Goal: Communication & Community: Answer question/provide support

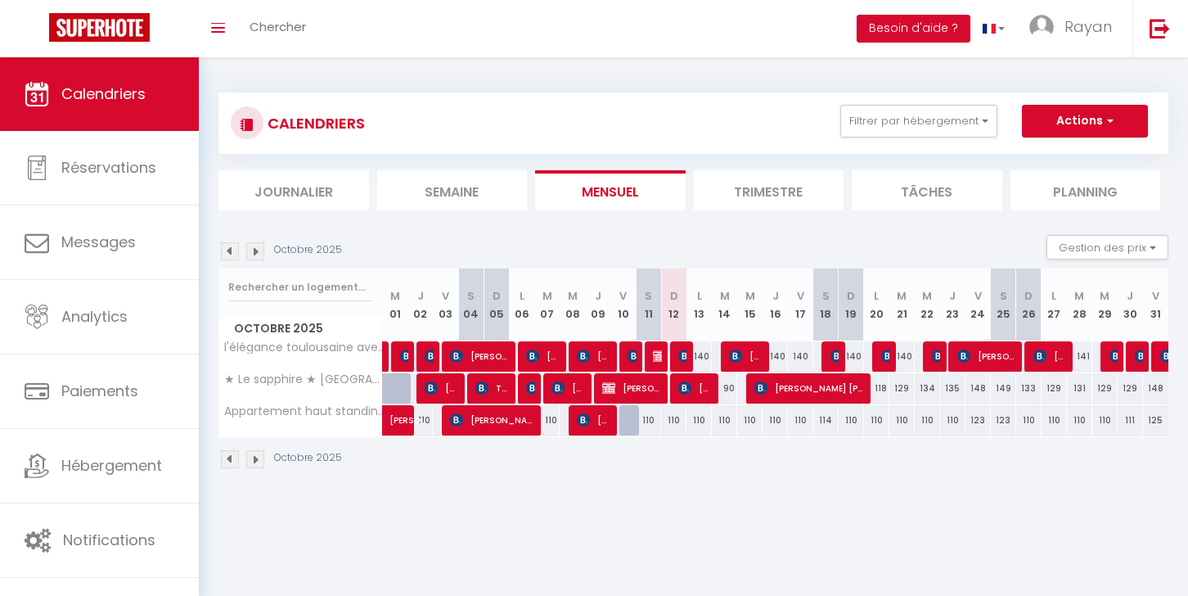
click at [290, 188] on li "Journalier" at bounding box center [294, 190] width 151 height 40
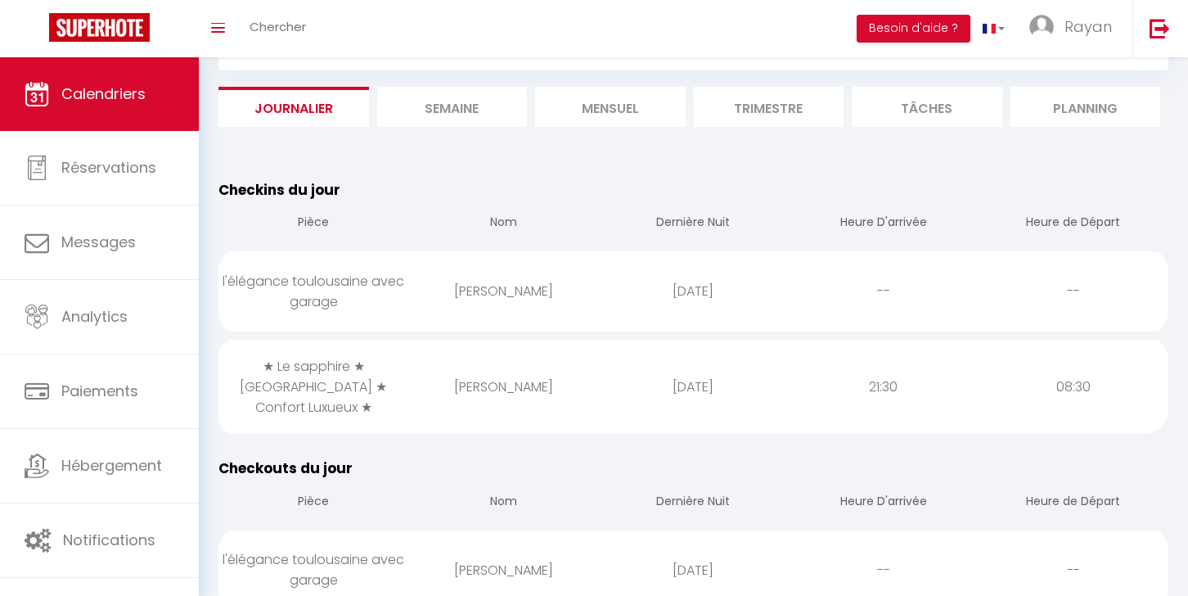
scroll to position [92, 0]
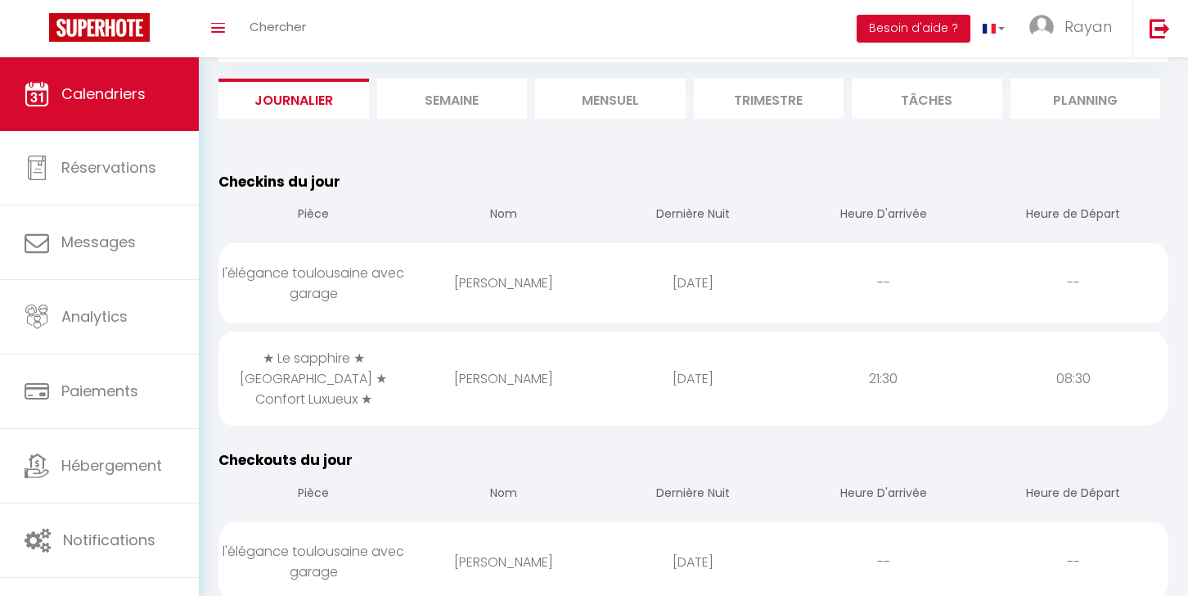
click at [459, 368] on div "[PERSON_NAME]" at bounding box center [503, 378] width 190 height 53
select select "1"
select select "0"
select select "1"
select select
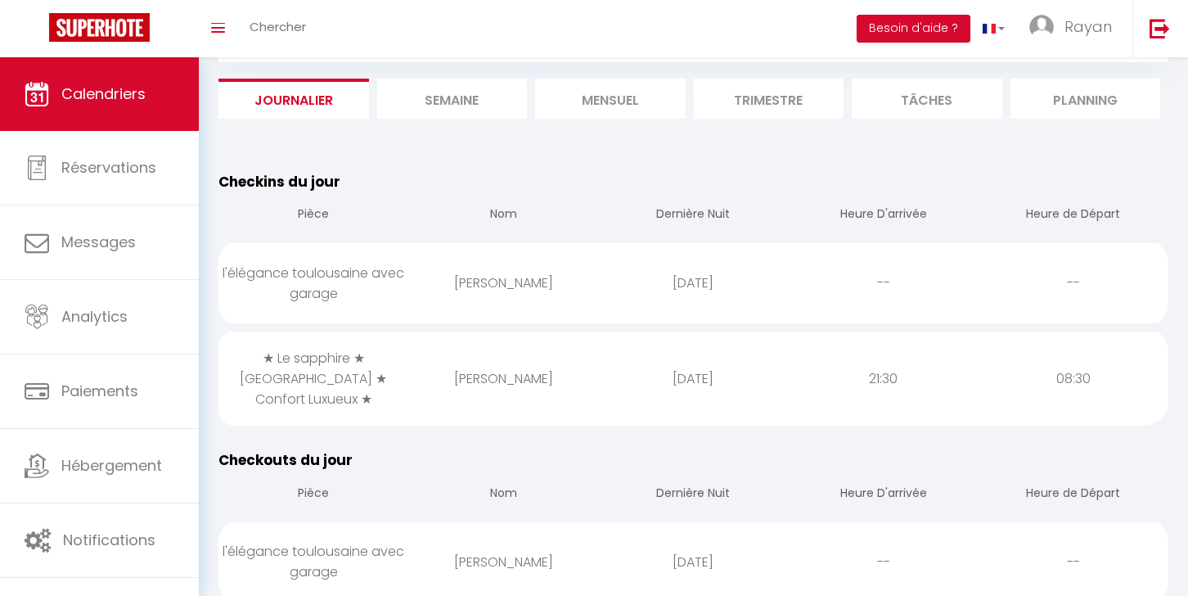
select select
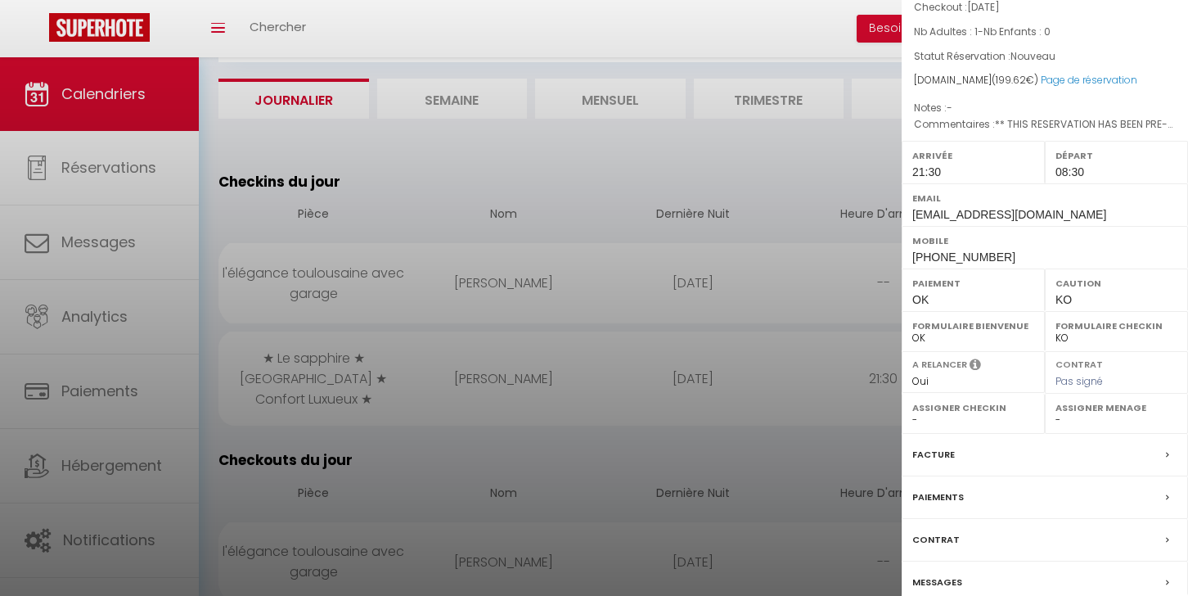
scroll to position [236, 0]
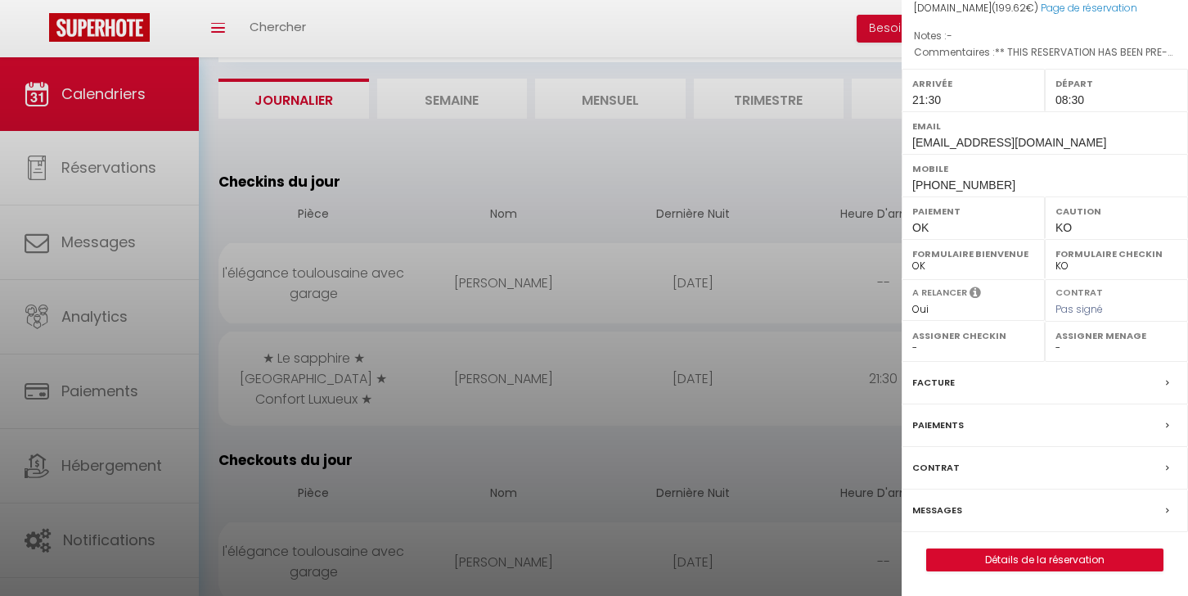
click at [988, 546] on div "[PERSON_NAME] ( 6777212 ) Appartement : ★ Le sapphire ★ [GEOGRAPHIC_DATA] ★ Con…" at bounding box center [1045, 194] width 286 height 754
click at [988, 555] on link "Détails de la réservation" at bounding box center [1045, 559] width 236 height 21
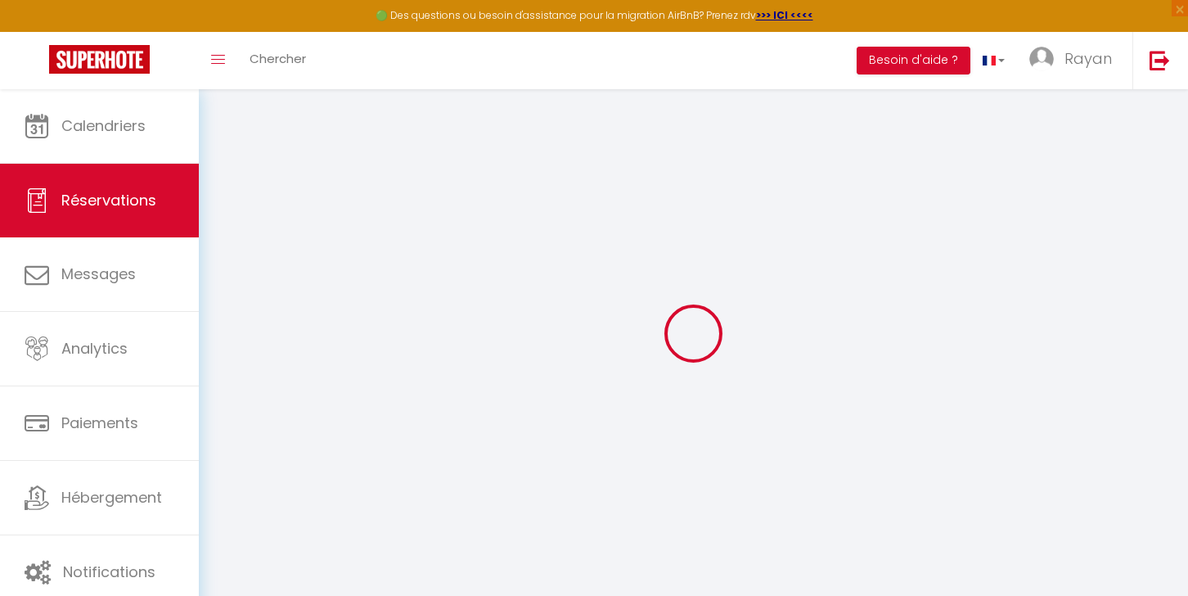
select select
checkbox input "false"
select select
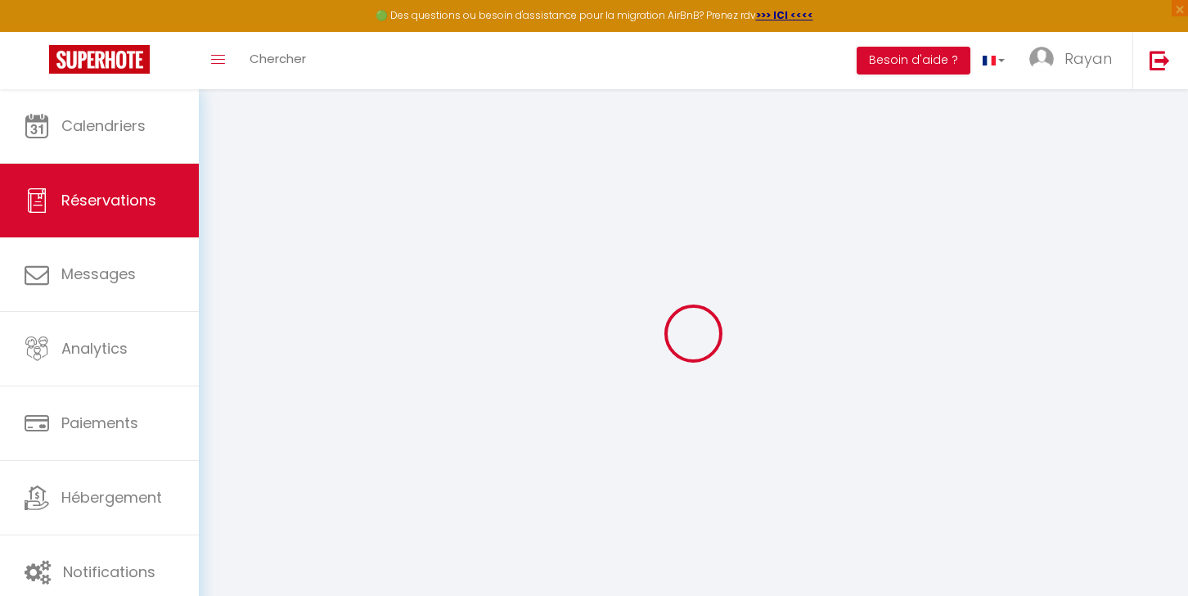
checkbox input "false"
type textarea "** THIS RESERVATION HAS BEEN PRE-PAID ** invoice Approximate time of arrival: b…"
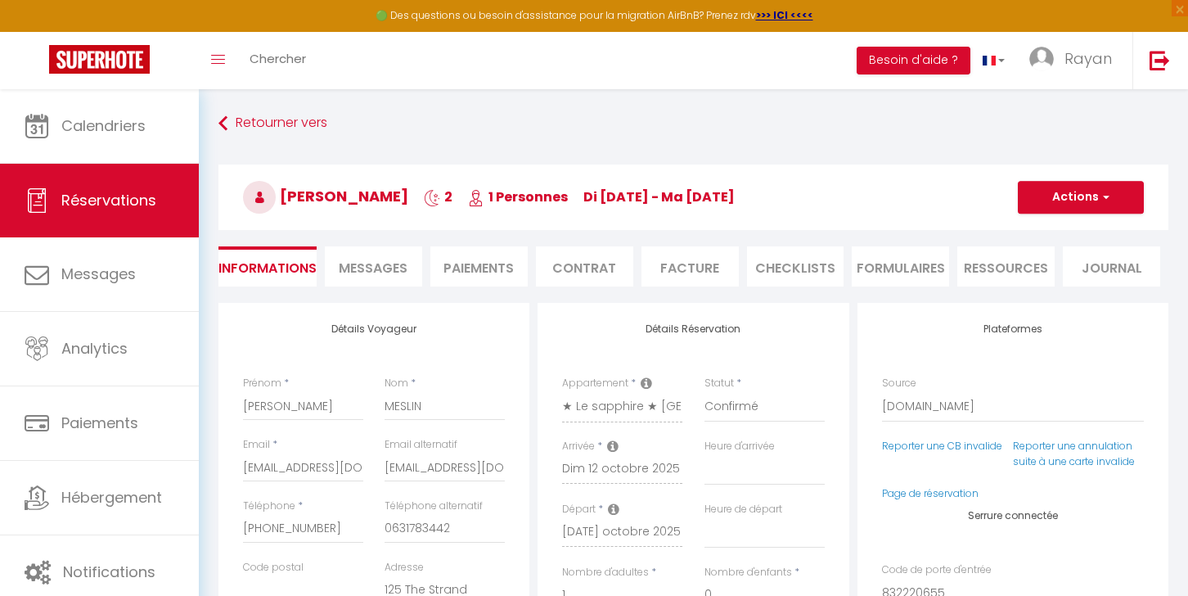
type input "35"
type input "7.84"
select select
checkbox input "false"
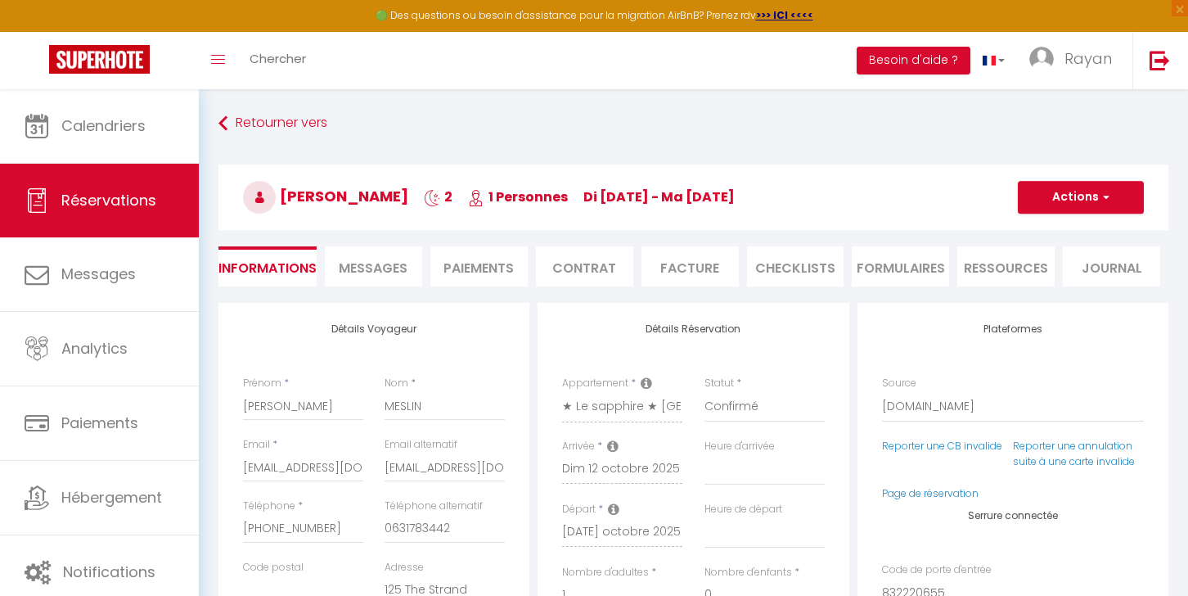
select select "21:30"
select select "08:30"
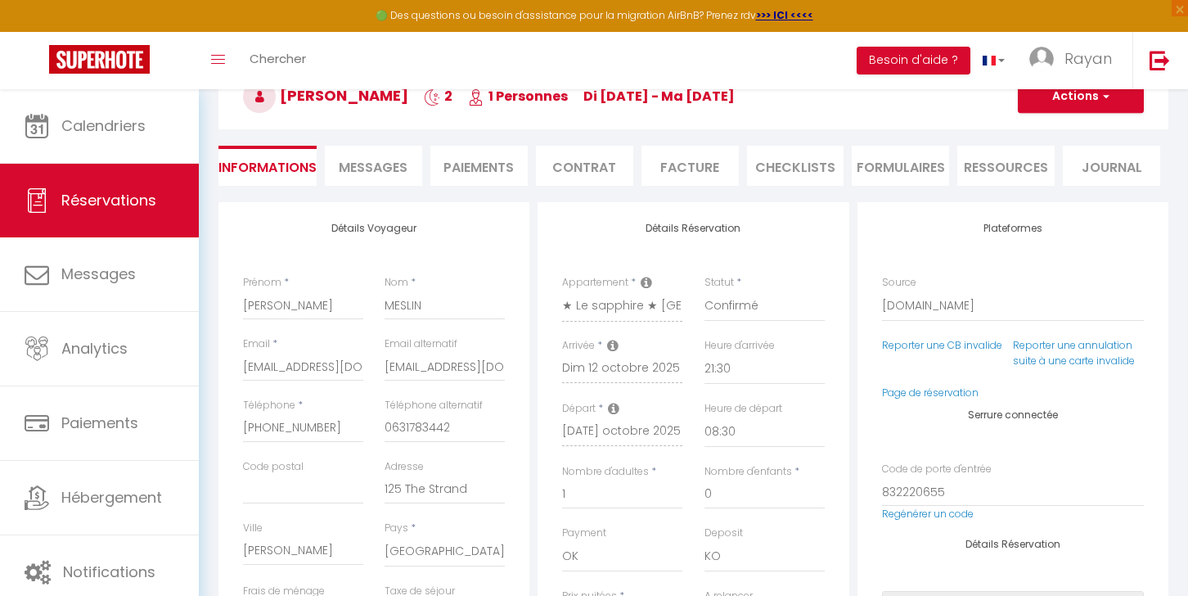
click at [449, 156] on li "Paiements" at bounding box center [479, 166] width 97 height 40
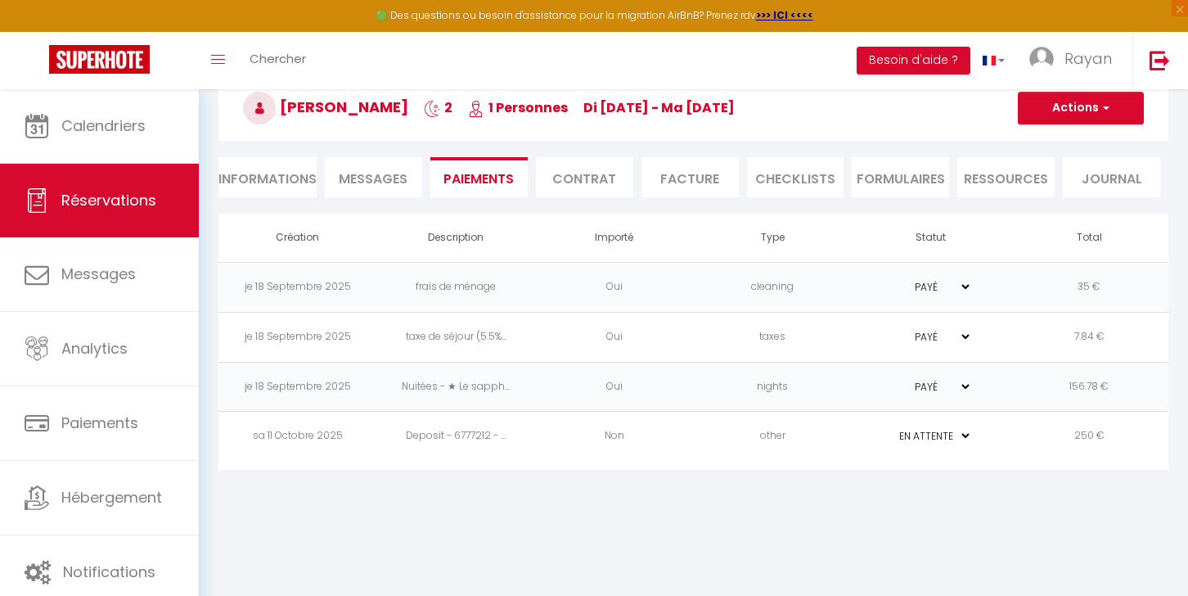
scroll to position [89, 0]
click at [363, 183] on span "Messages" at bounding box center [373, 178] width 69 height 19
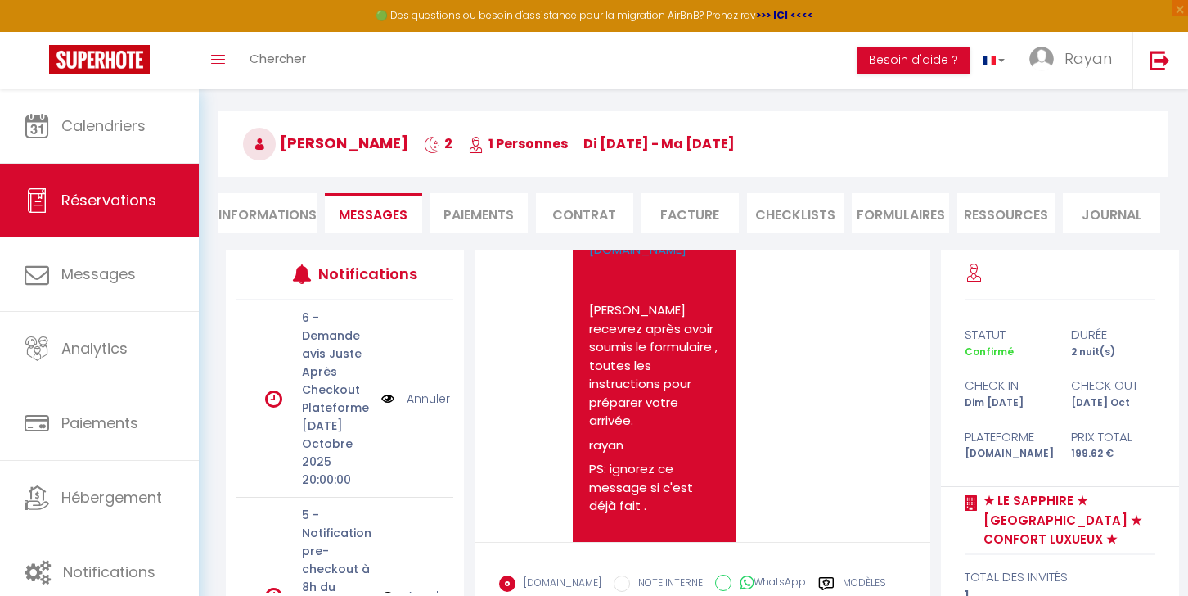
scroll to position [2635, 0]
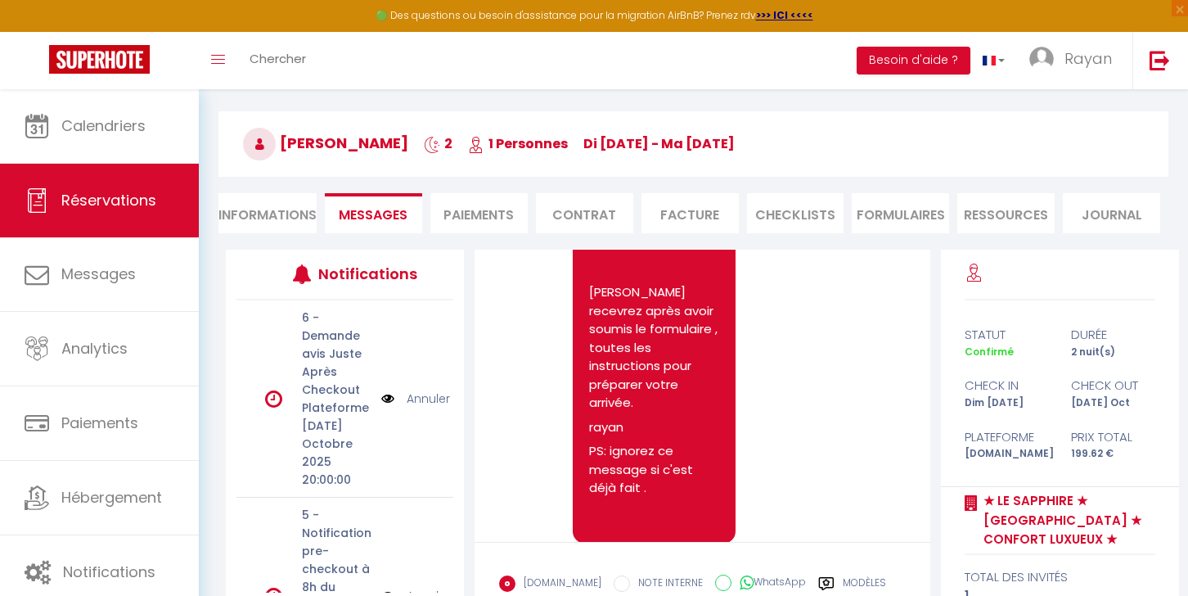
click at [325, 212] on ul "Informations Messages Paiements Contrat Facture CHECKLISTS FORMULAIRES Ressourc…" at bounding box center [694, 213] width 950 height 40
click at [287, 219] on li "Informations" at bounding box center [268, 213] width 98 height 40
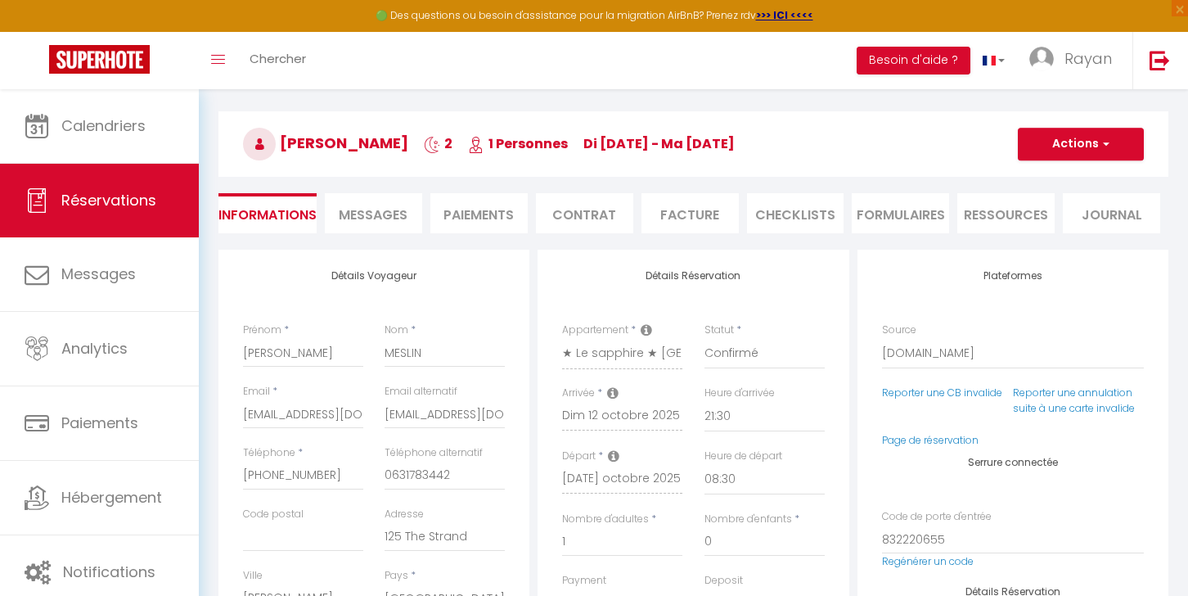
click at [383, 219] on span "Messages" at bounding box center [373, 214] width 69 height 19
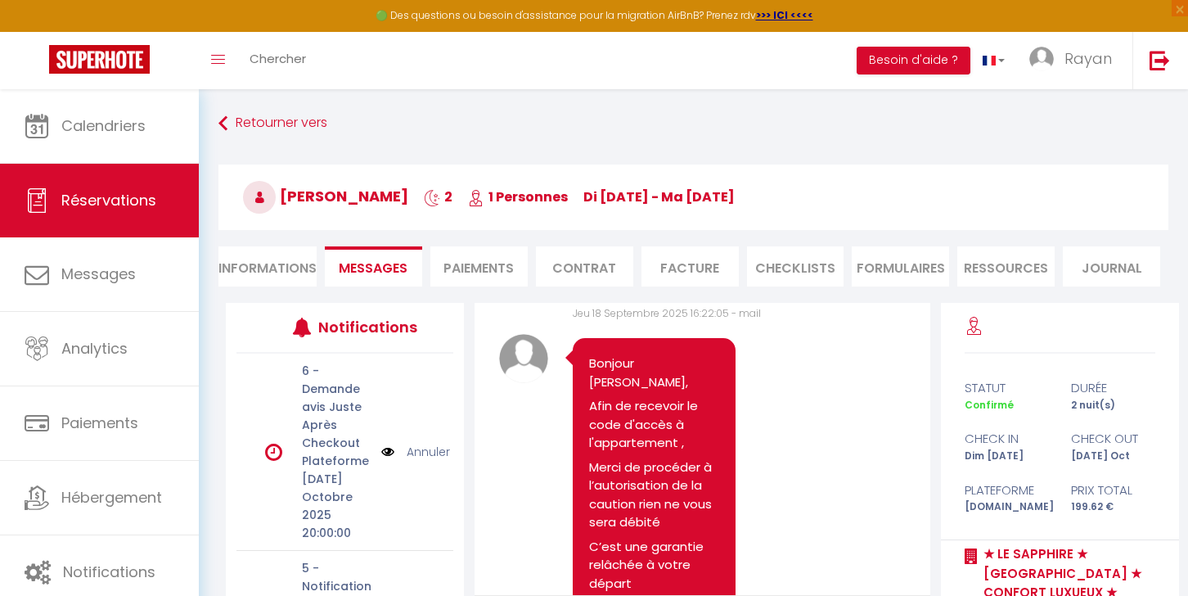
scroll to position [1595, 0]
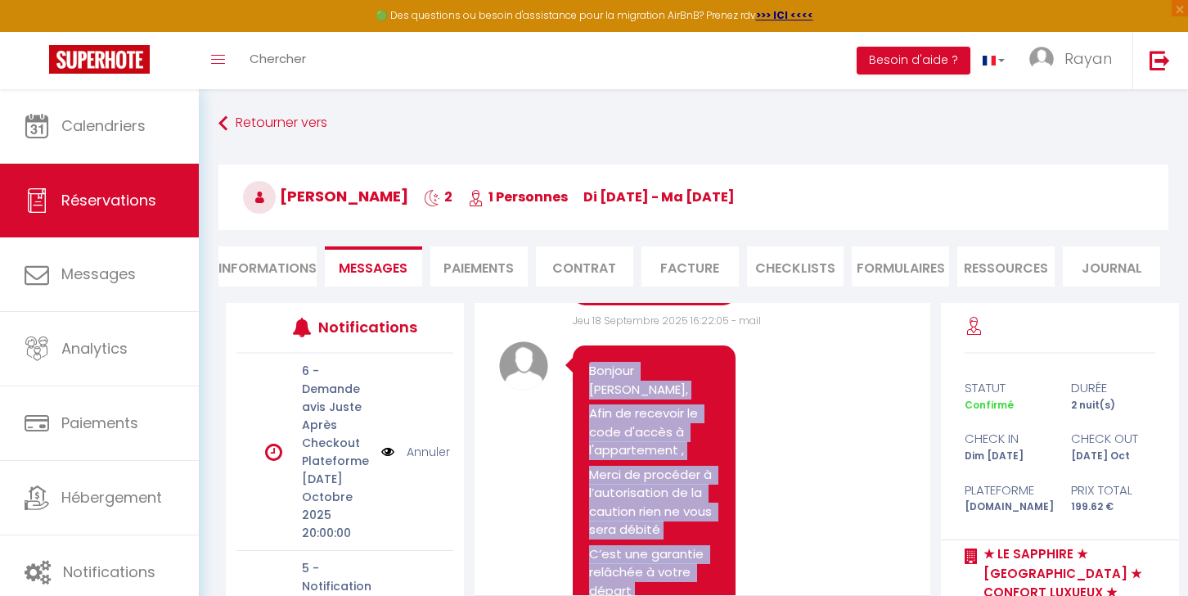
drag, startPoint x: 651, startPoint y: 377, endPoint x: 589, endPoint y: 394, distance: 63.5
copy pre "Bonjour [PERSON_NAME], Afin de recevoir le code d'accès à l'appartement , Merci…"
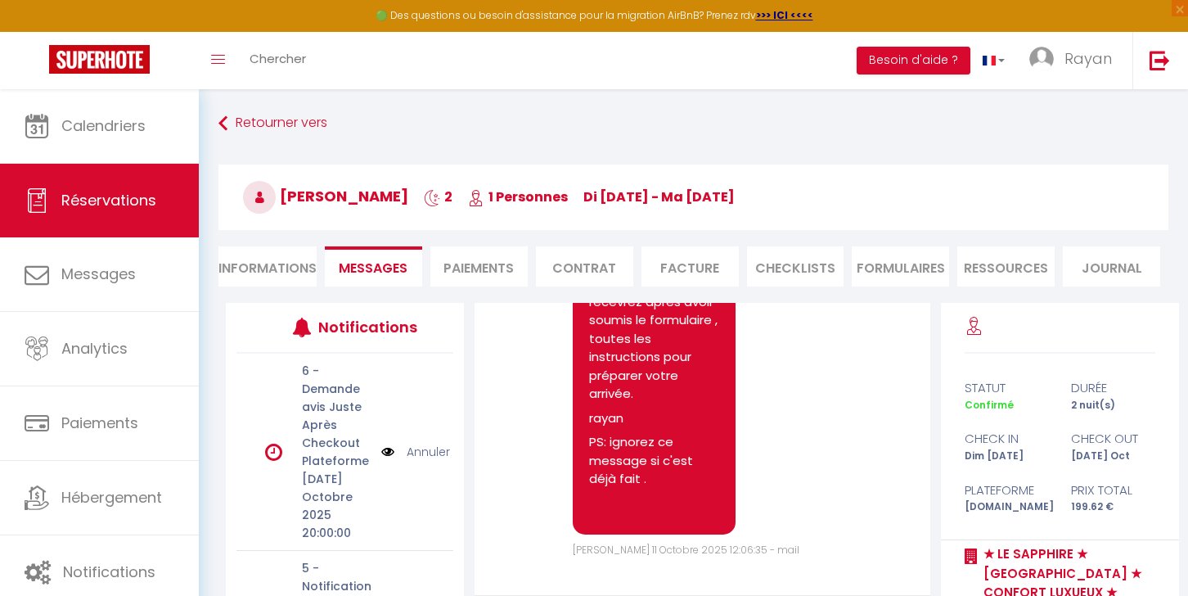
scroll to position [198, 0]
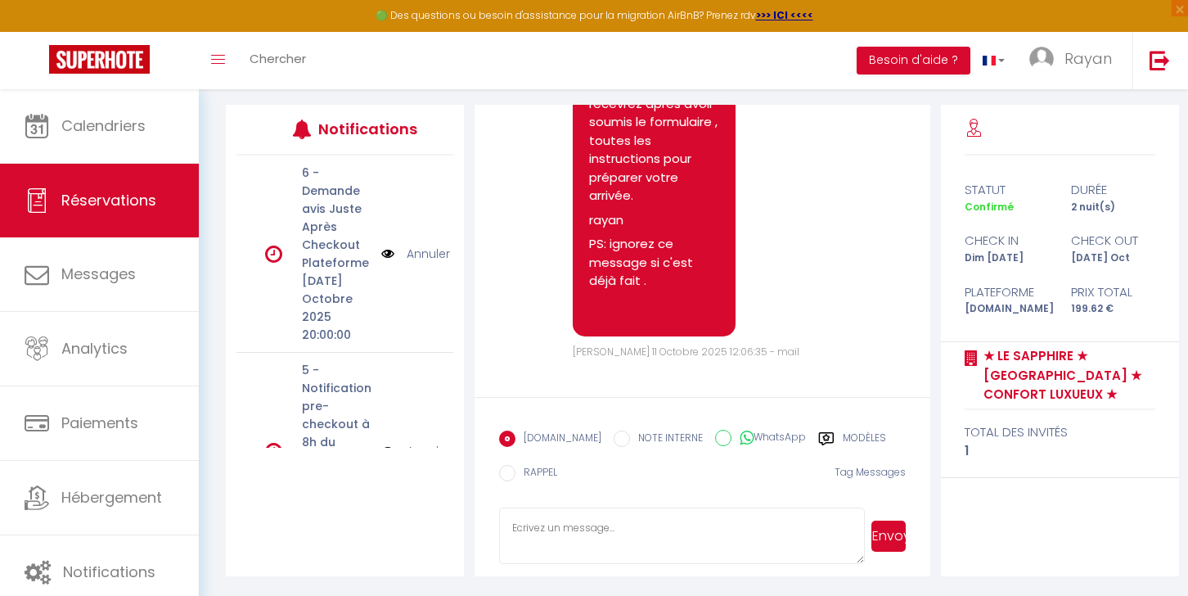
click at [740, 440] on icon at bounding box center [747, 438] width 14 height 16
click at [728, 440] on input "WhatsApp" at bounding box center [723, 438] width 16 height 16
radio input "true"
radio input "false"
click at [711, 509] on textarea at bounding box center [682, 535] width 366 height 57
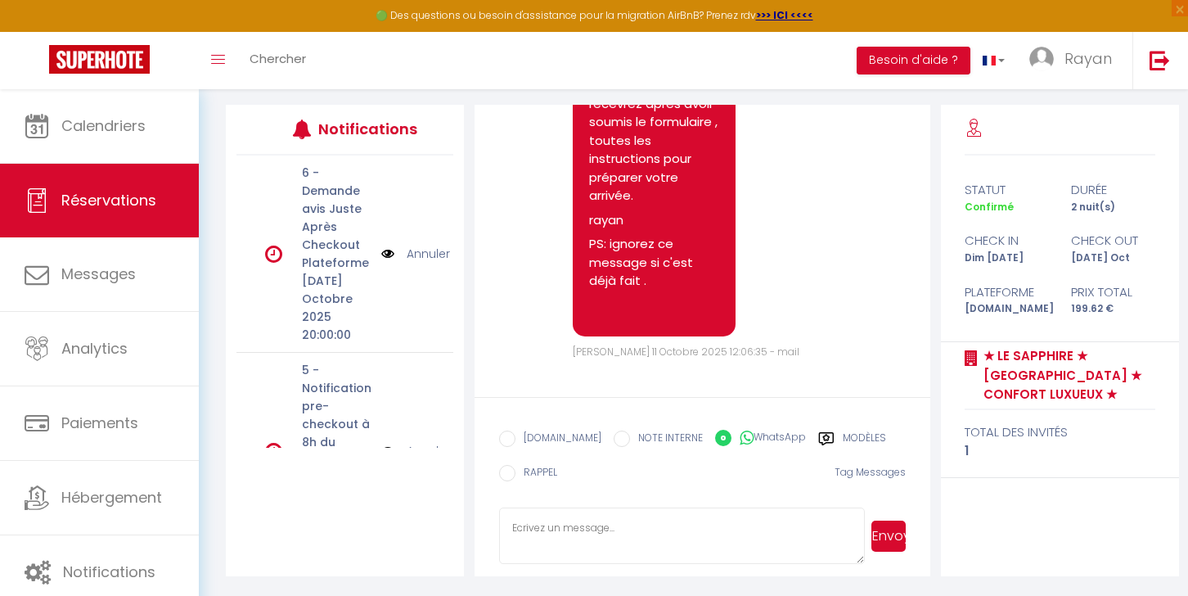
paste textarea "Bonjour [PERSON_NAME], Afin de recevoir le code d'accès à l'appartement , Merci…"
click at [880, 529] on button "Envoyer" at bounding box center [889, 536] width 34 height 31
click at [662, 548] on textarea "Bonjour [PERSON_NAME], Afin de recevoir le code d'accès à l'appartement , Merci…" at bounding box center [682, 535] width 366 height 57
type textarea "Bonjour [PERSON_NAME], Afin de recevoir le code d'accès à l'appartement , Merci…"
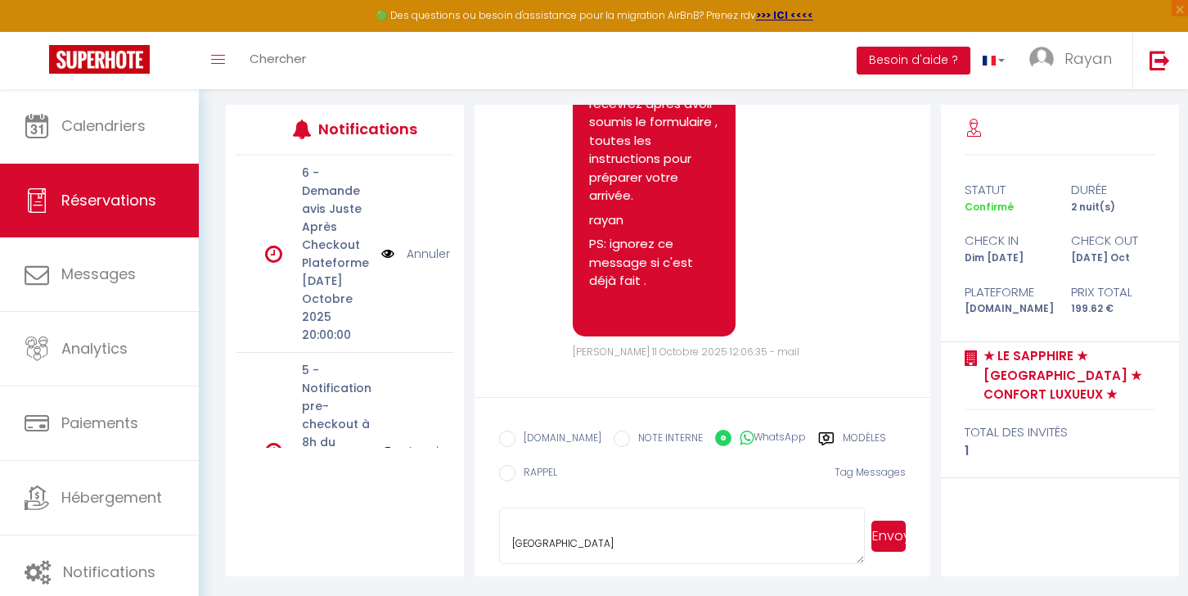
click at [904, 523] on button "Envoyer" at bounding box center [889, 536] width 34 height 31
click at [534, 440] on label "[DOMAIN_NAME]" at bounding box center [559, 440] width 86 height 18
click at [516, 440] on input "EMAIL" at bounding box center [507, 439] width 16 height 16
radio input "true"
radio input "false"
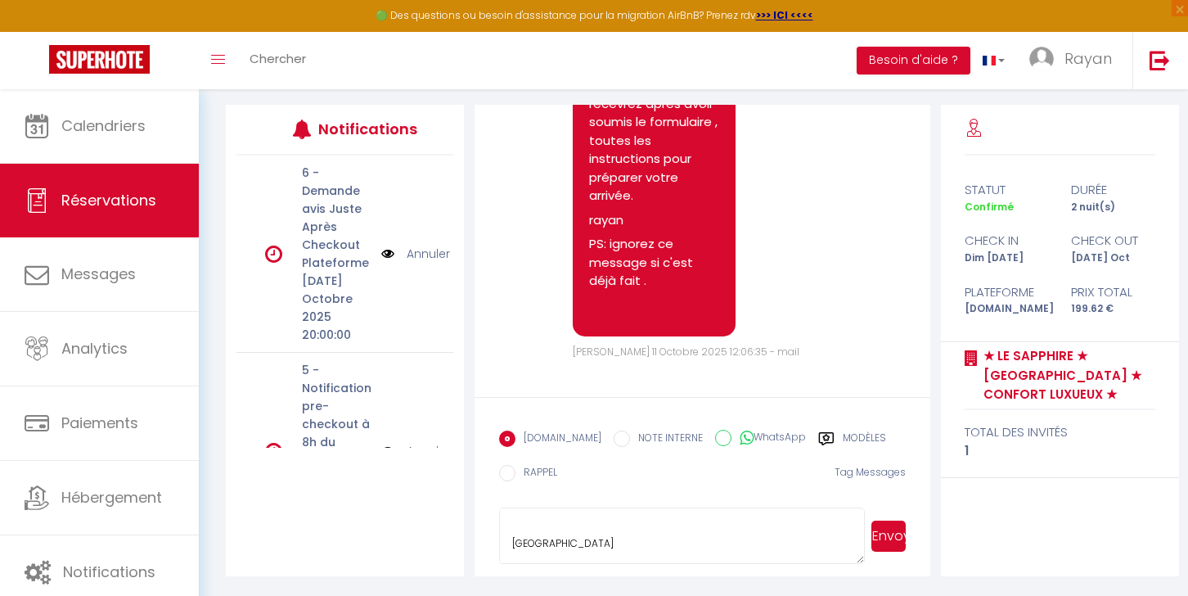
click at [878, 531] on button "Envoyer" at bounding box center [889, 536] width 34 height 31
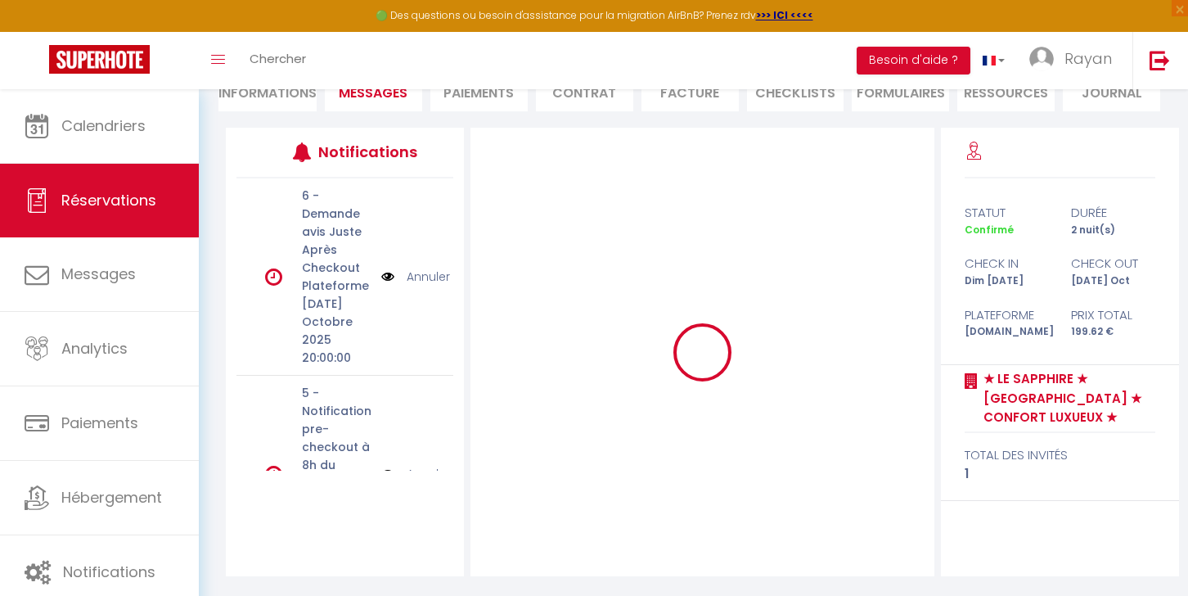
scroll to position [0, 0]
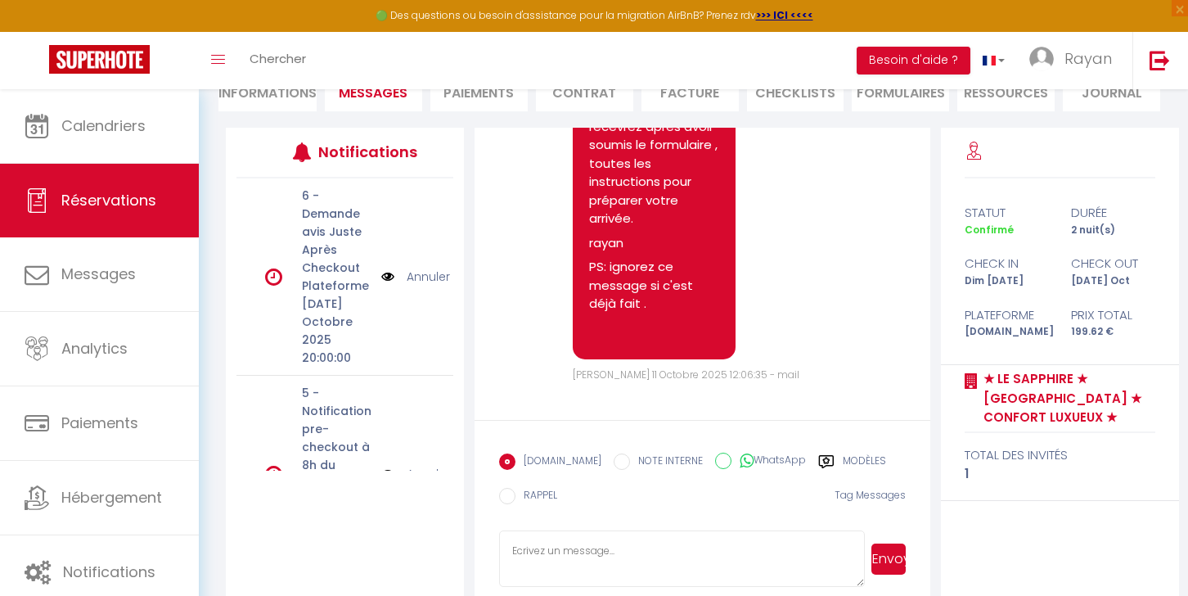
click at [309, 105] on li "Informations" at bounding box center [268, 91] width 98 height 40
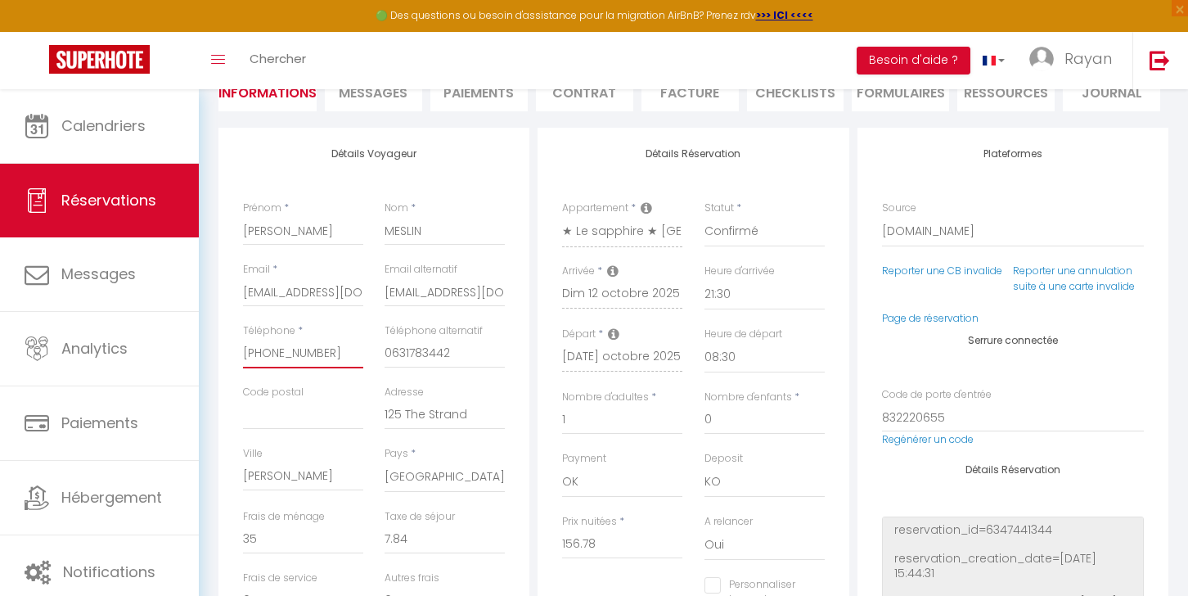
click at [331, 351] on input "[PHONE_NUMBER]" at bounding box center [303, 353] width 120 height 29
checkbox input "false"
click at [388, 100] on span "Messages" at bounding box center [373, 92] width 69 height 19
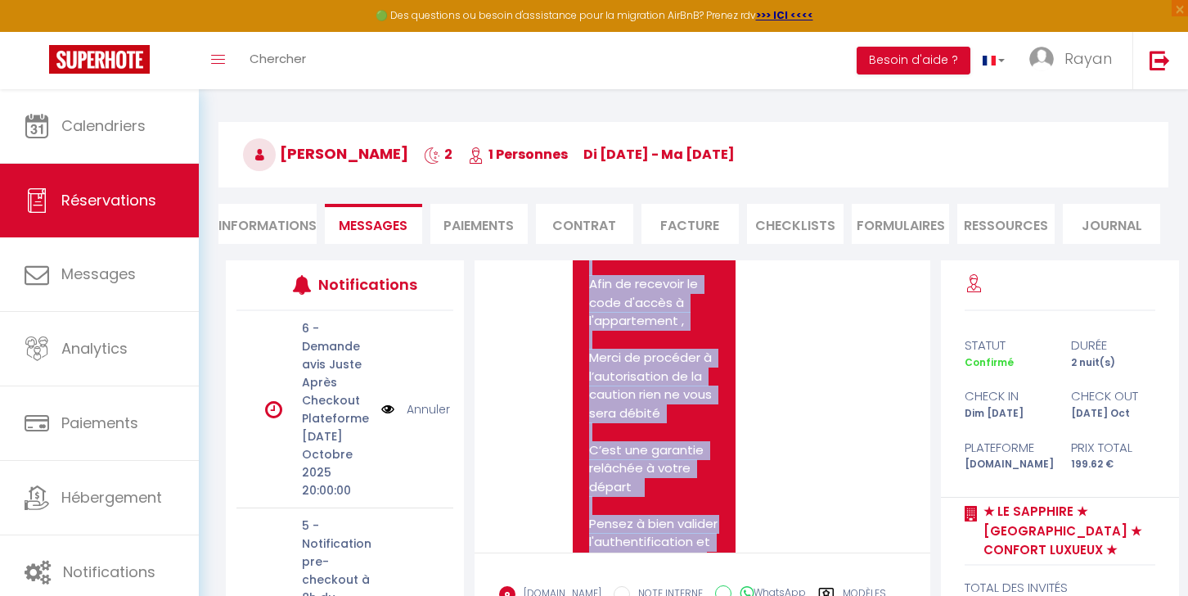
scroll to position [3001, 0]
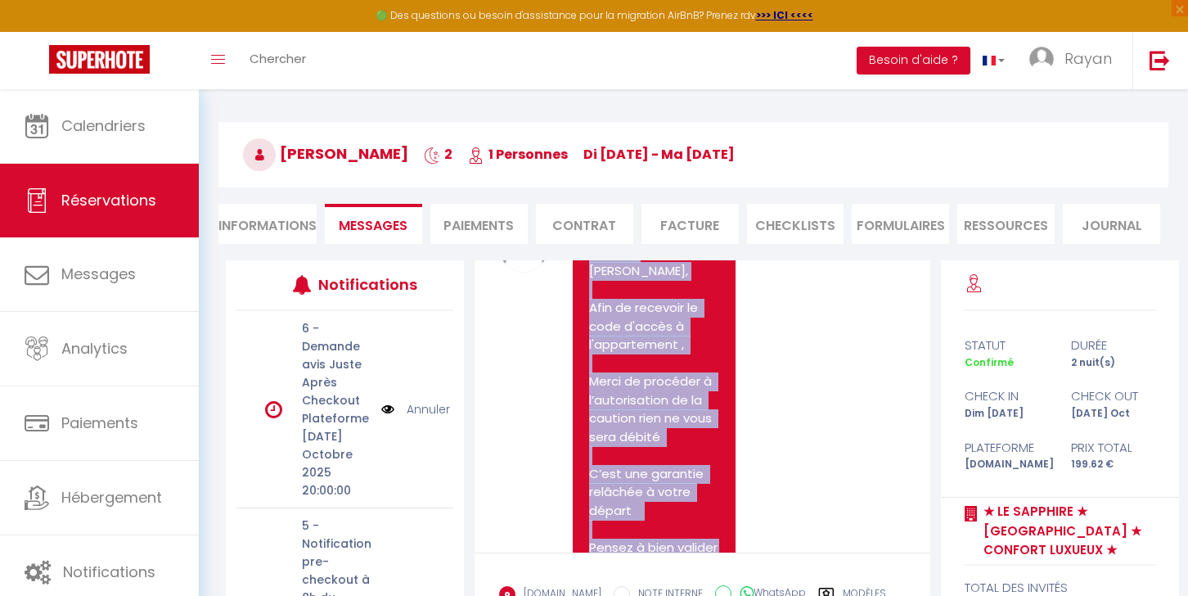
drag, startPoint x: 638, startPoint y: 468, endPoint x: 591, endPoint y: 351, distance: 126.0
click at [591, 351] on div "Bonjour [PERSON_NAME], Afin de recevoir le code d'accès à l'appartement , Merci…" at bounding box center [654, 484] width 163 height 512
copy pre "Bonjour [PERSON_NAME], Afin de recevoir le code d'accès à l'appartement , Merci…"
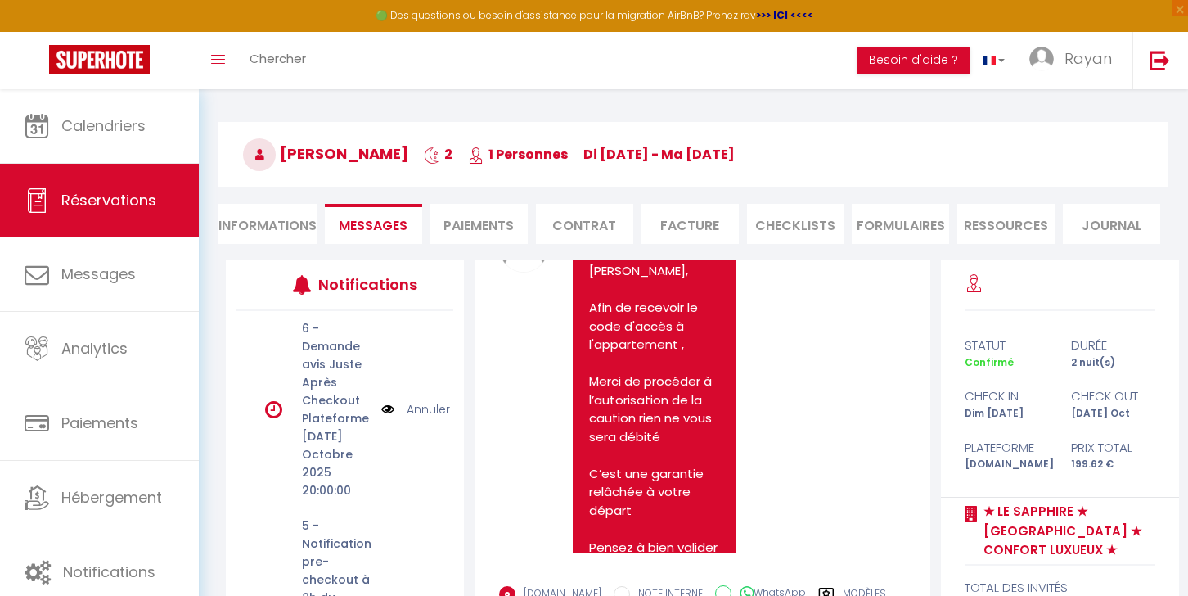
click at [268, 223] on li "Informations" at bounding box center [268, 224] width 98 height 40
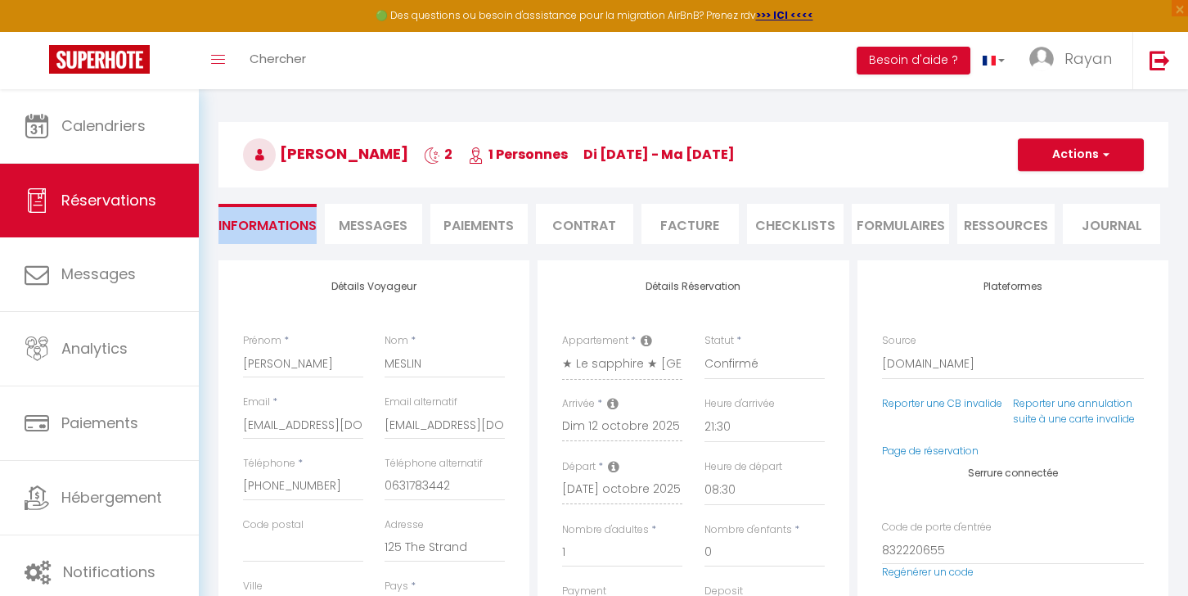
click at [268, 223] on li "Informations" at bounding box center [268, 224] width 98 height 40
checkbox input "false"
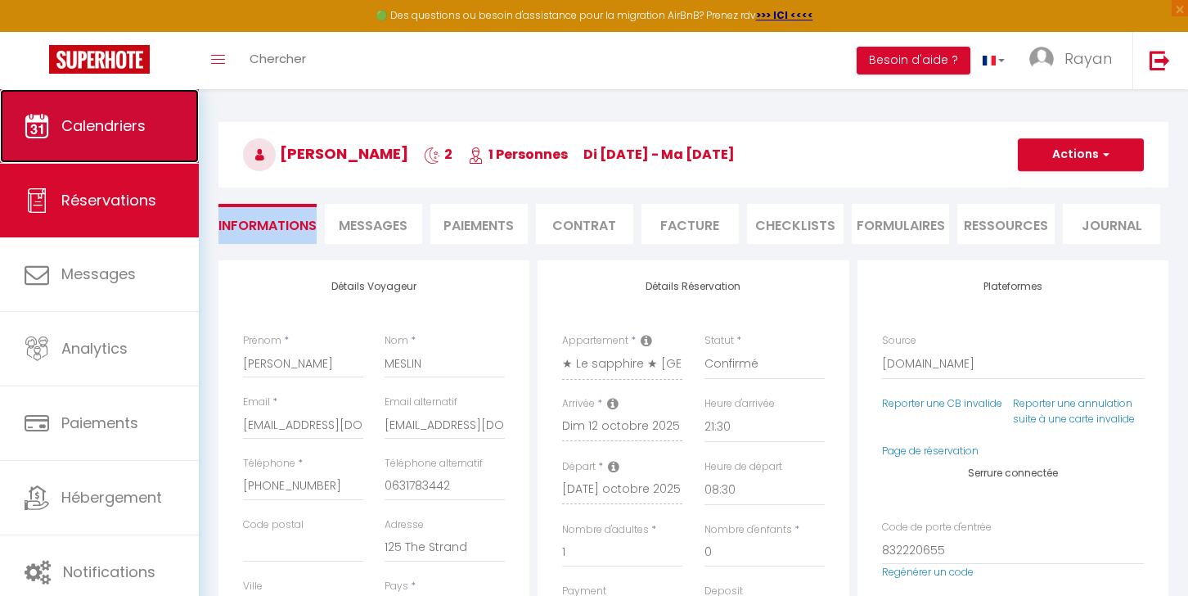
click at [128, 136] on span "Calendriers" at bounding box center [103, 125] width 84 height 20
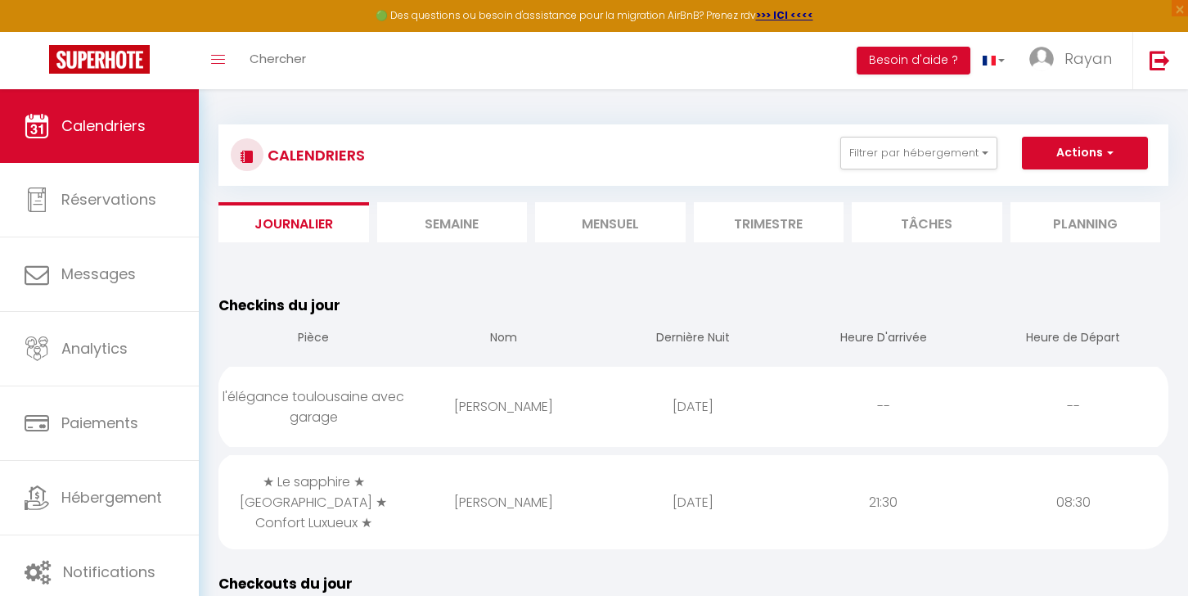
click at [584, 393] on div "[PERSON_NAME]" at bounding box center [503, 406] width 190 height 53
select select "0"
select select "1"
select select
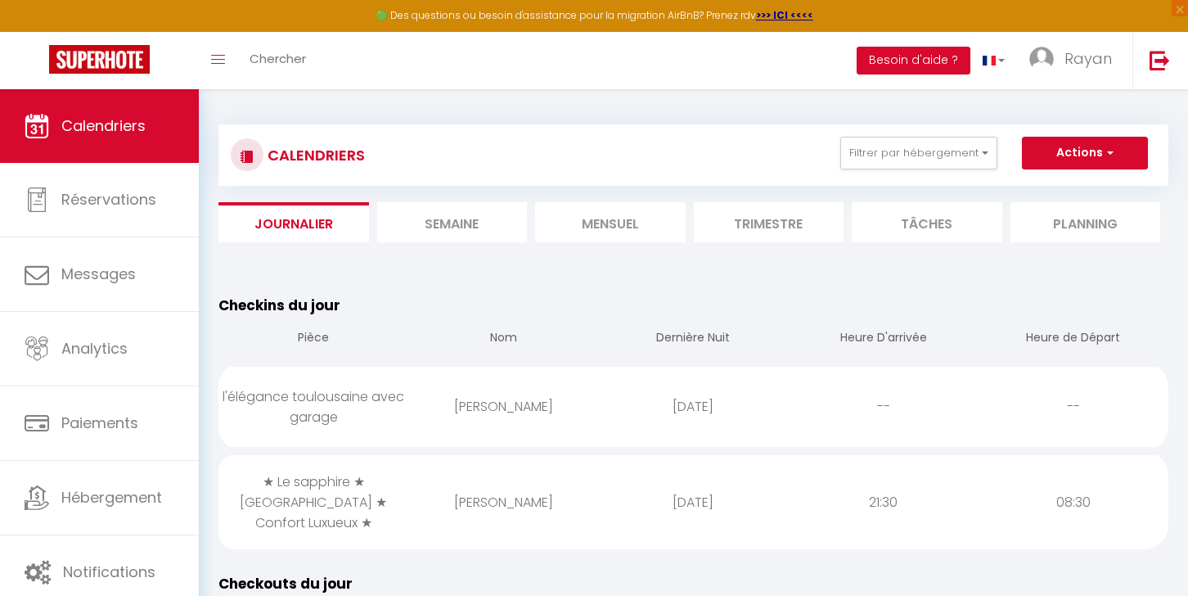
select select
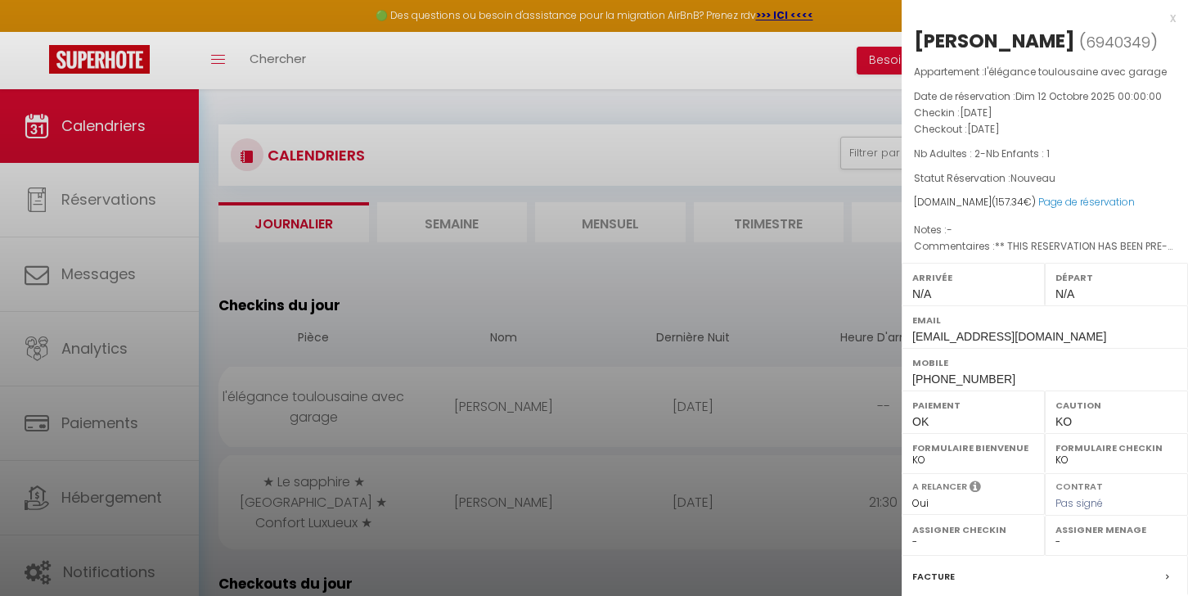
scroll to position [193, 0]
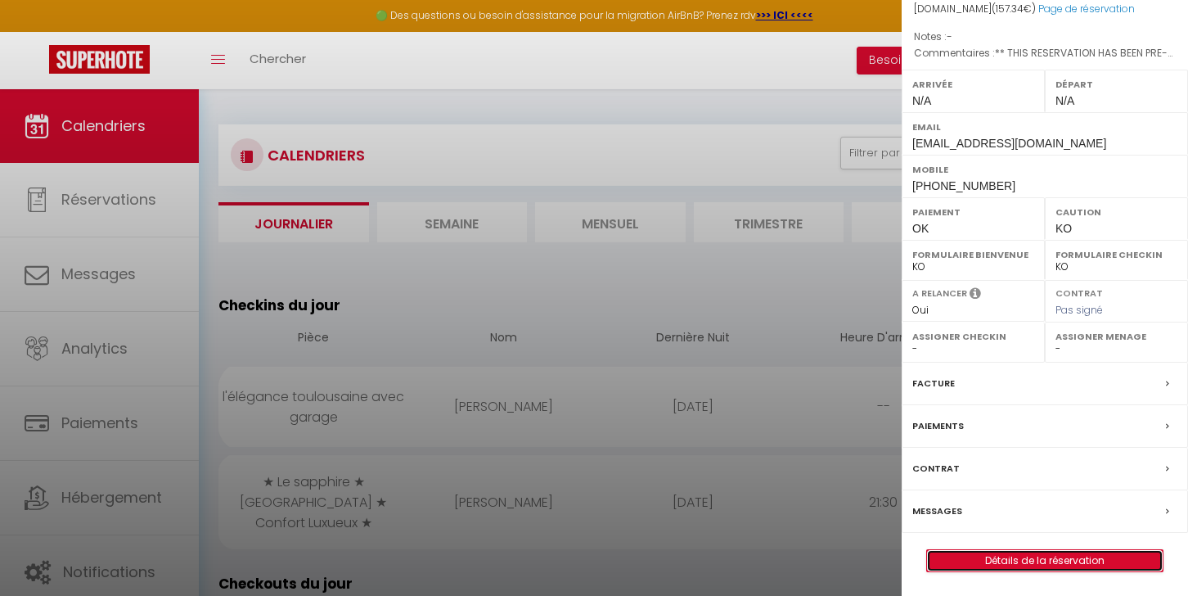
click at [996, 554] on link "Détails de la réservation" at bounding box center [1045, 560] width 236 height 21
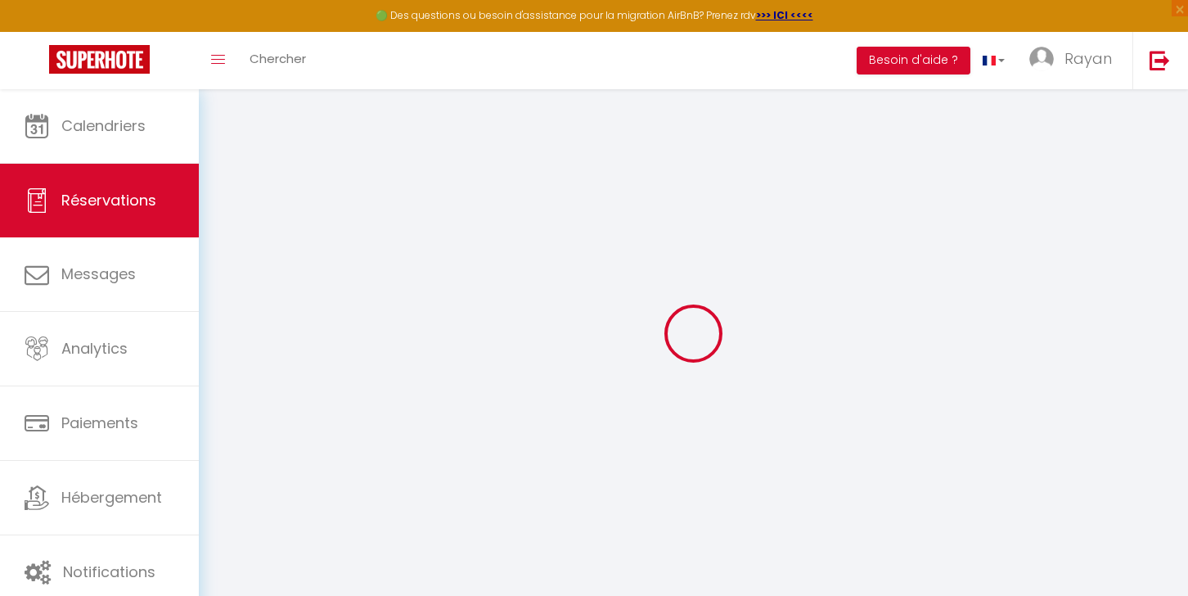
select select
checkbox input "false"
select index
select select
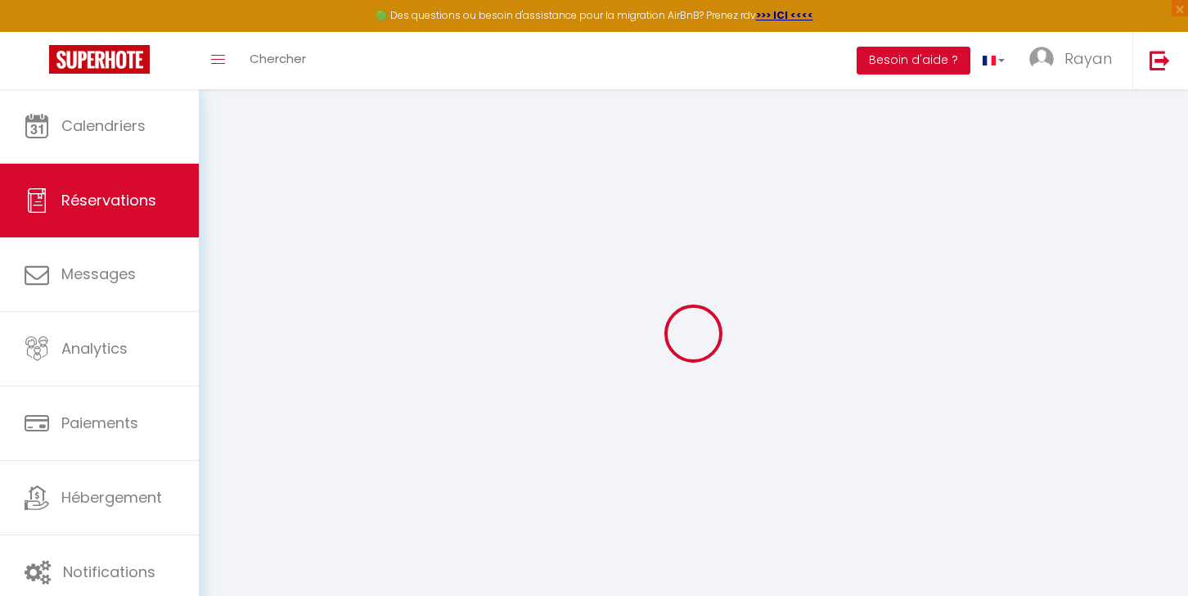
select select
checkbox input "false"
select index
type https\ "** THIS RESERVATION HAS BEEN PRE-PAID ** BOOKING NOTE : Payment charge is EUR 2…"
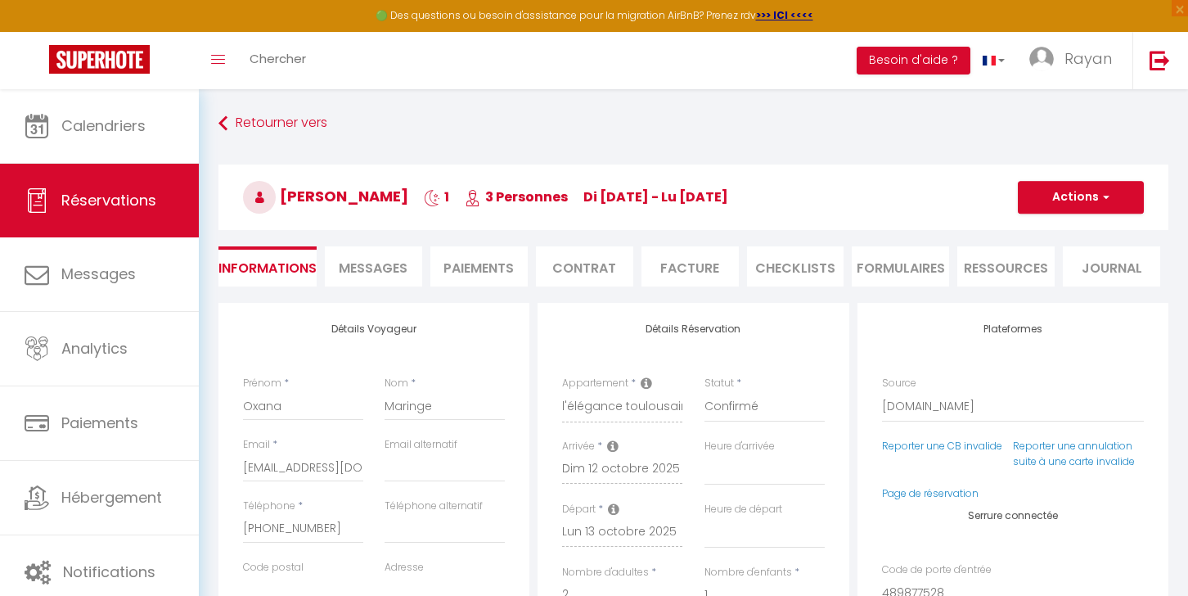
type input "35"
type input "7.52"
select select
checkbox input "false"
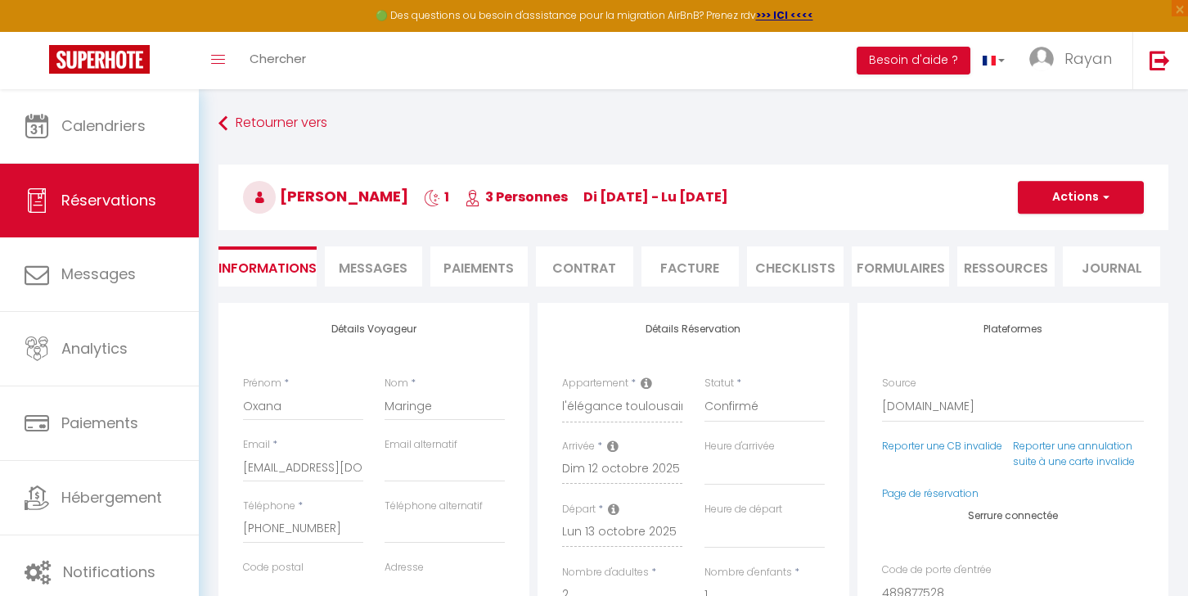
select index
checkbox input "false"
select index
select select
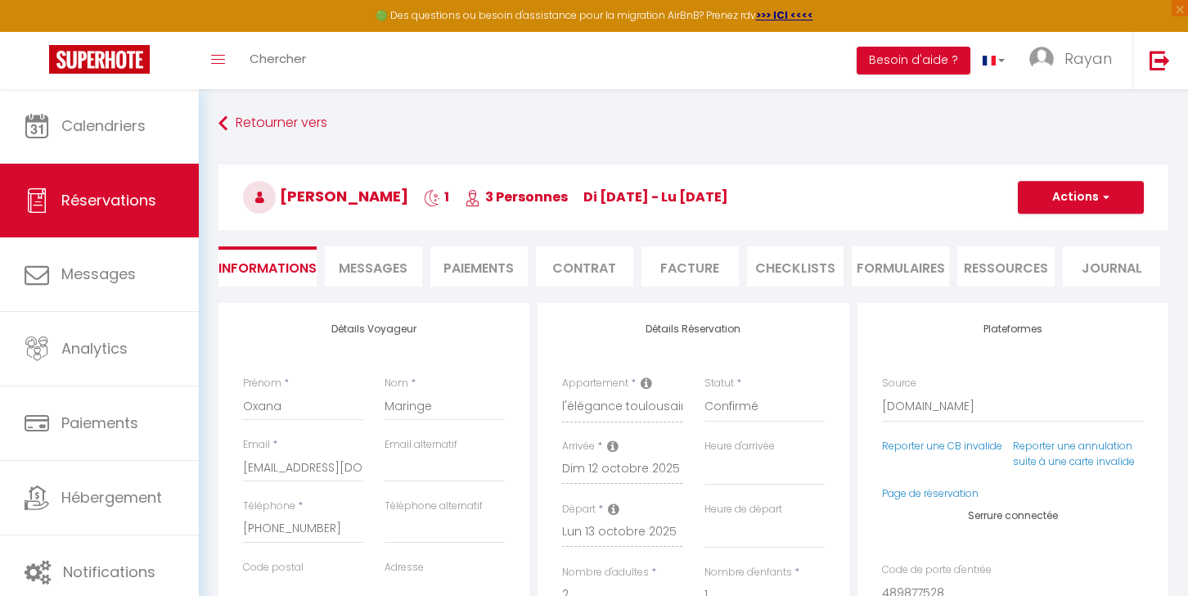
click at [404, 279] on li "Messages" at bounding box center [373, 266] width 97 height 40
select select
select index
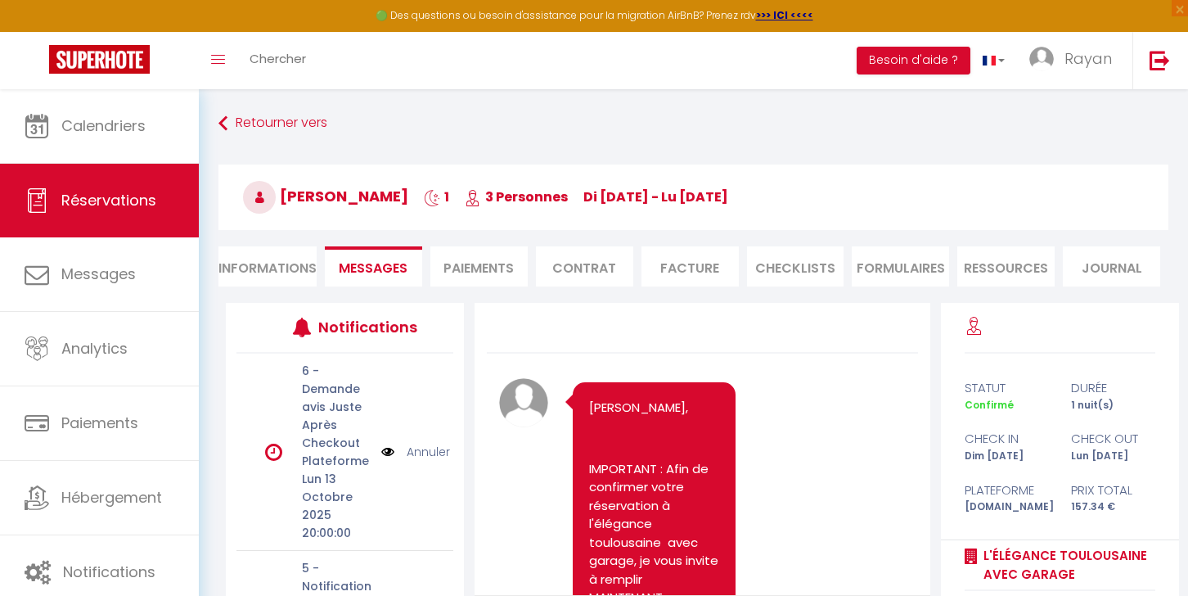
select select
select index
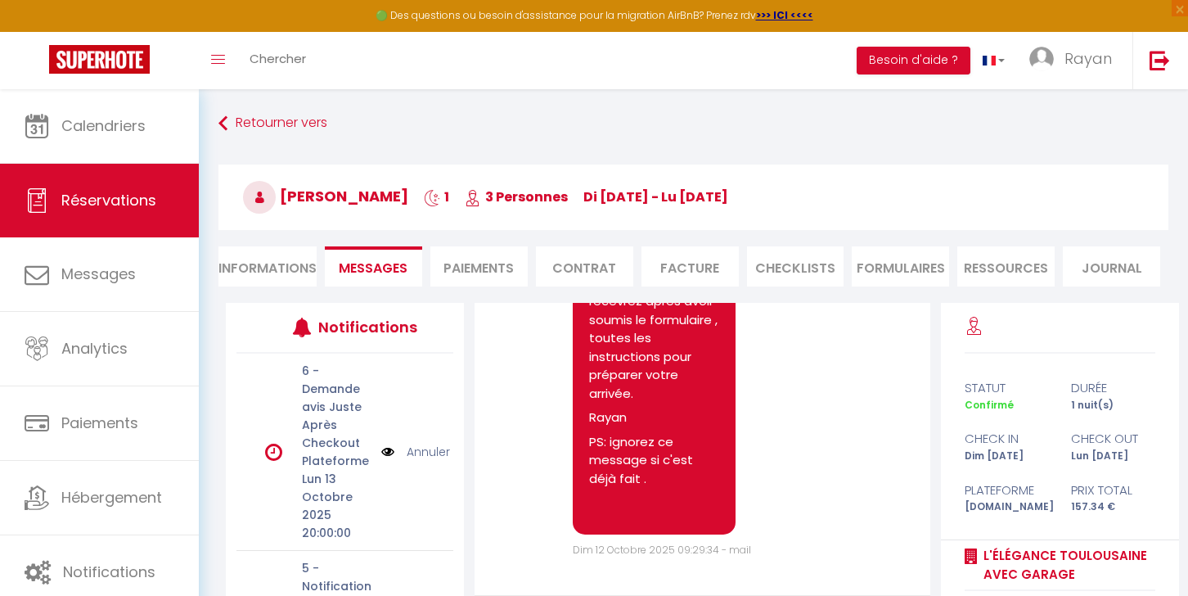
scroll to position [1756, 0]
select select
select index
click at [260, 261] on li "Informations" at bounding box center [268, 266] width 98 height 40
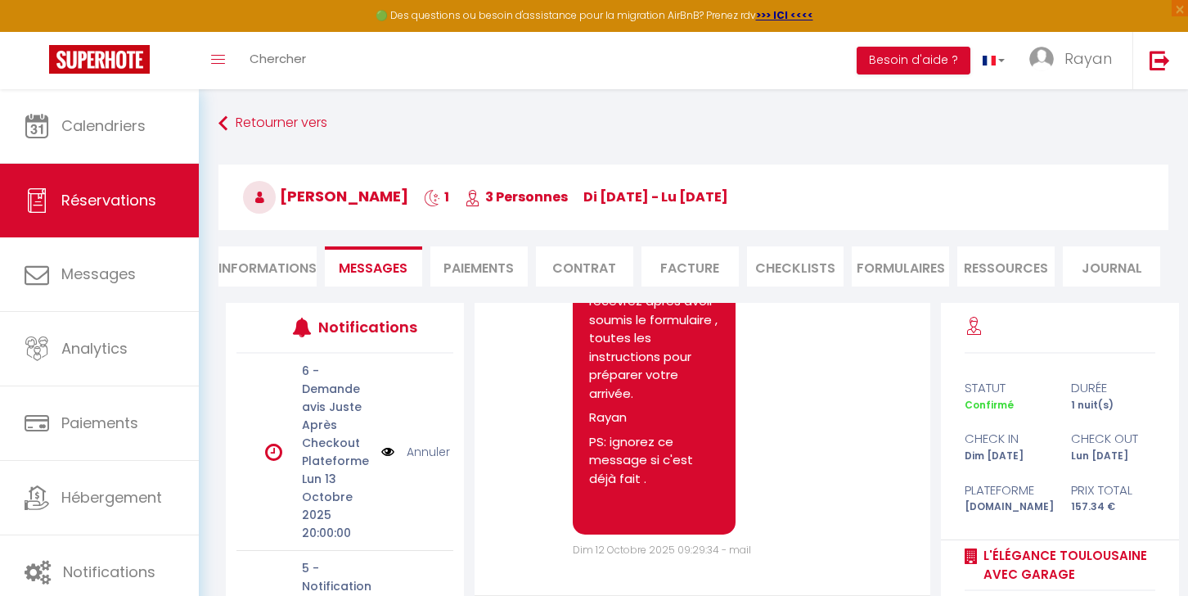
select select
select index
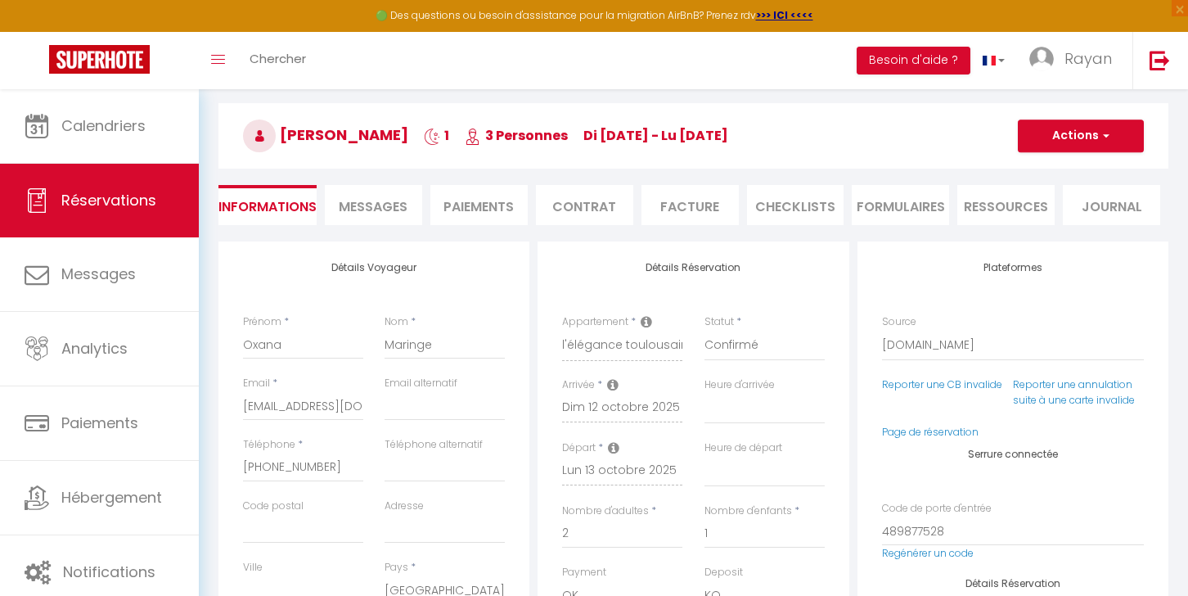
scroll to position [68, 0]
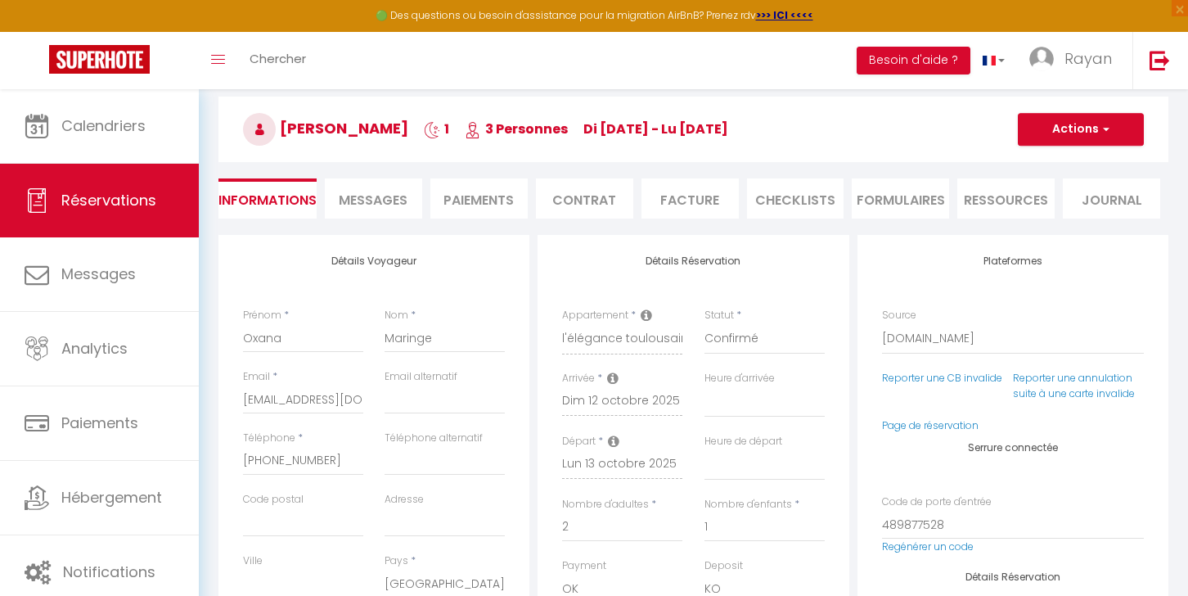
click at [375, 194] on span "Messages" at bounding box center [373, 200] width 69 height 19
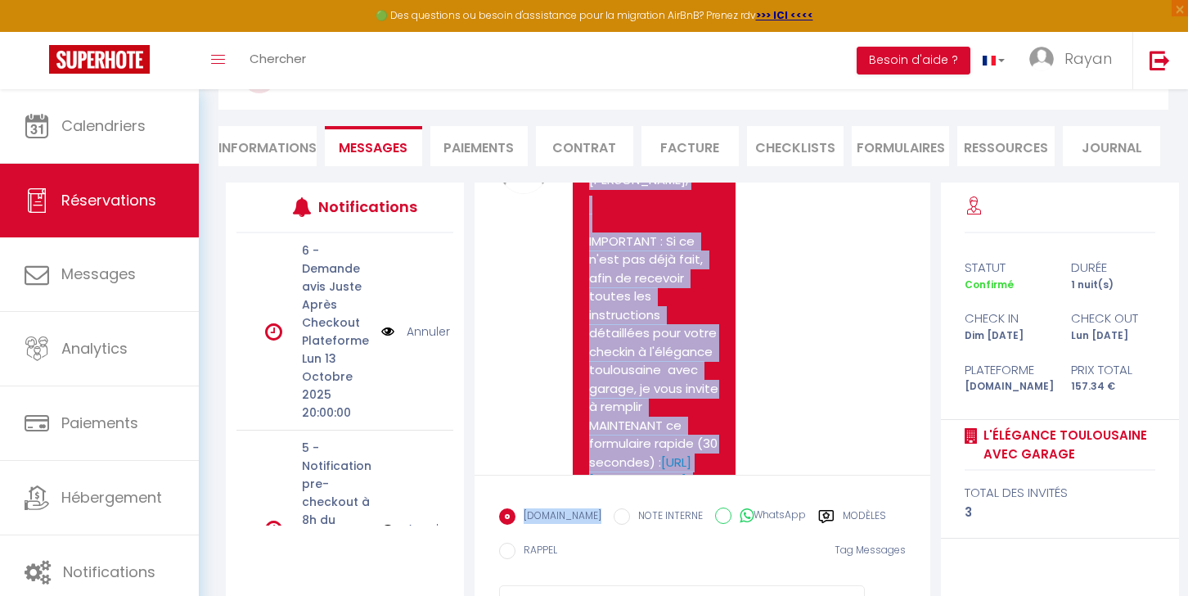
scroll to position [1756, 0]
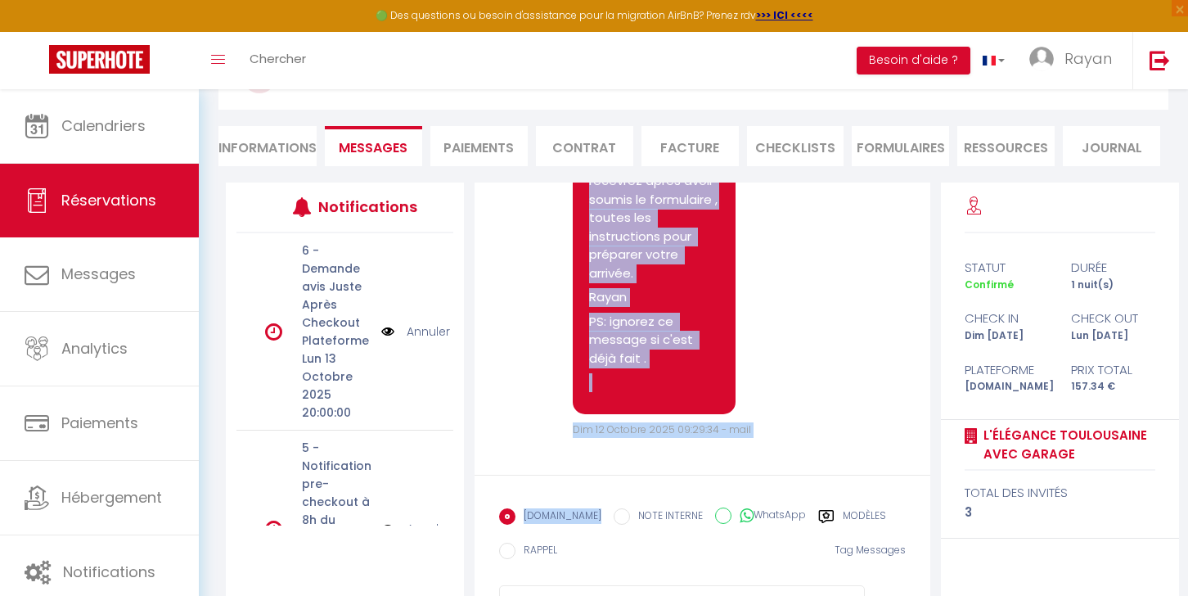
drag, startPoint x: 582, startPoint y: 251, endPoint x: 642, endPoint y: 295, distance: 75.0
click at [642, 295] on div "[PERSON_NAME], IMPORTANT : Si ce n'est pas déjà fait, afin de recevoir toutes l…" at bounding box center [654, 92] width 163 height 644
copy pre "[PERSON_NAME], IMPORTANT : Si ce n'est pas déjà fait, afin de recevoir toutes l…"
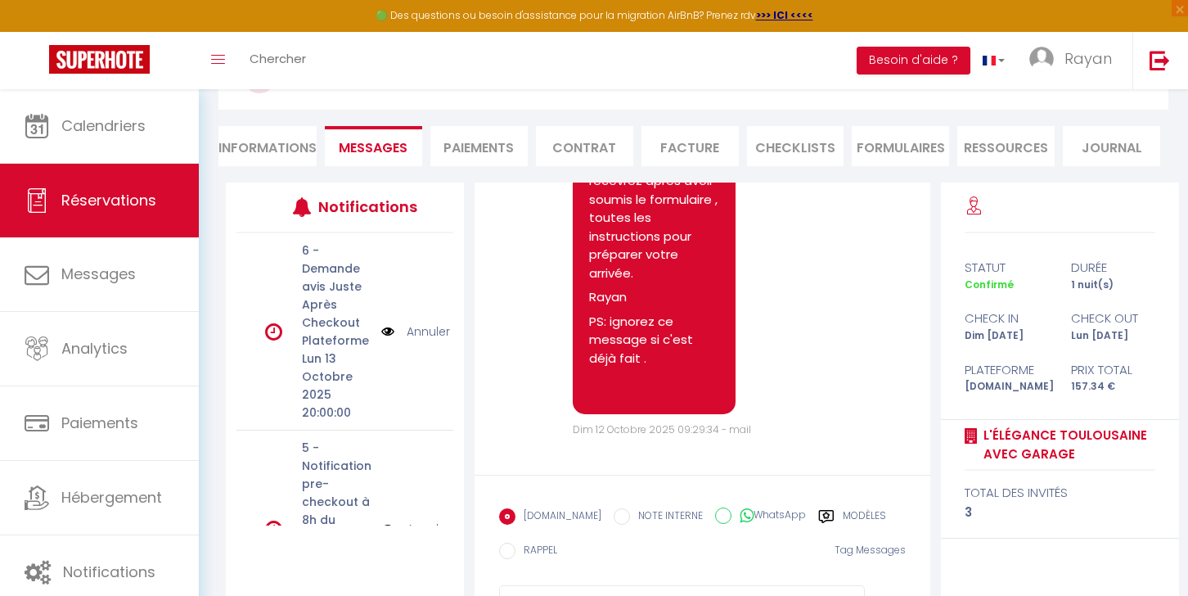
click at [740, 515] on icon at bounding box center [747, 515] width 14 height 16
click at [732, 515] on input "WhatsApp" at bounding box center [723, 515] width 16 height 16
radio input "true"
radio input "false"
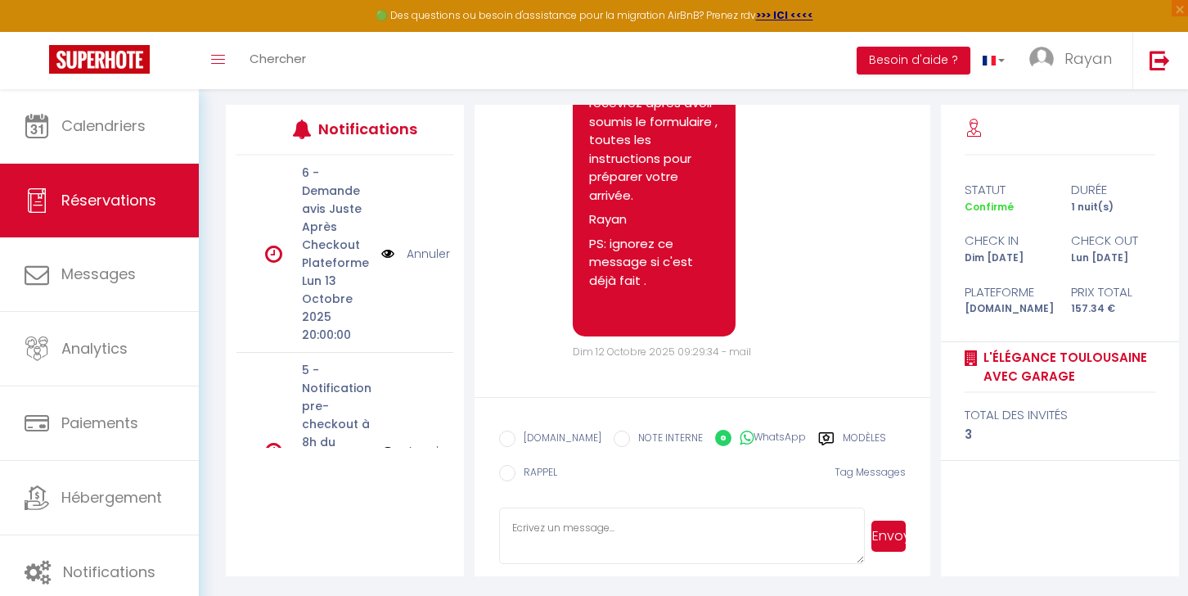
click at [693, 530] on textarea at bounding box center [682, 535] width 366 height 57
paste textarea "[PERSON_NAME], IMPORTANT : Si ce n'est pas déjà fait, afin de recevoir toutes l…"
type textarea "[PERSON_NAME], IMPORTANT : Si ce n'est pas déjà fait, afin de recevoir toutes l…"
click at [886, 529] on button "Envoyer" at bounding box center [889, 536] width 34 height 31
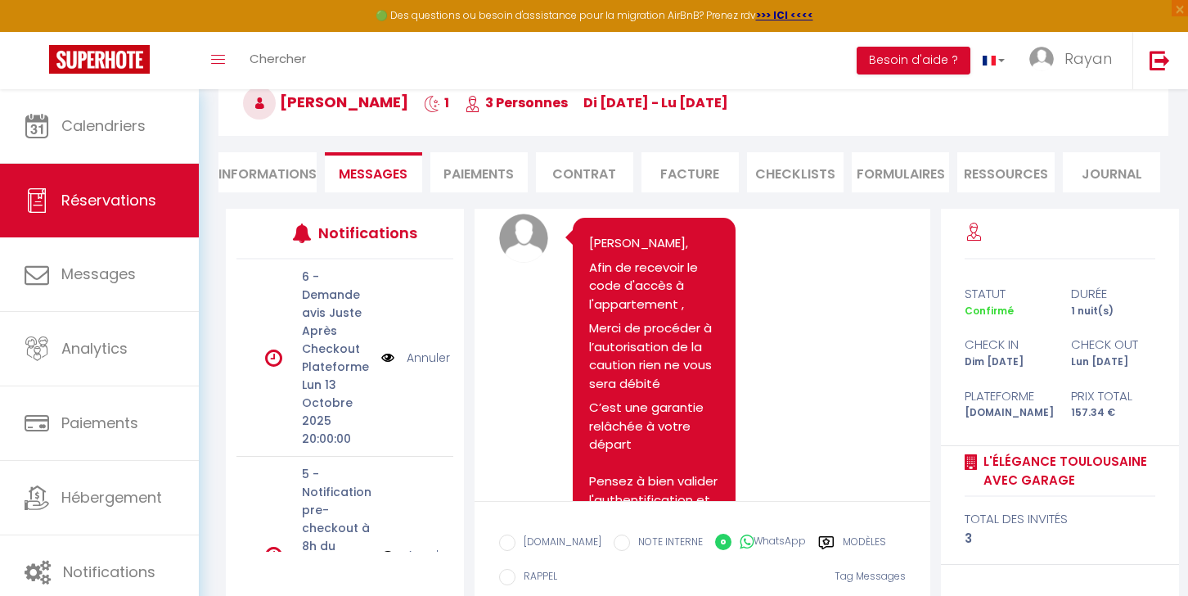
scroll to position [617, 0]
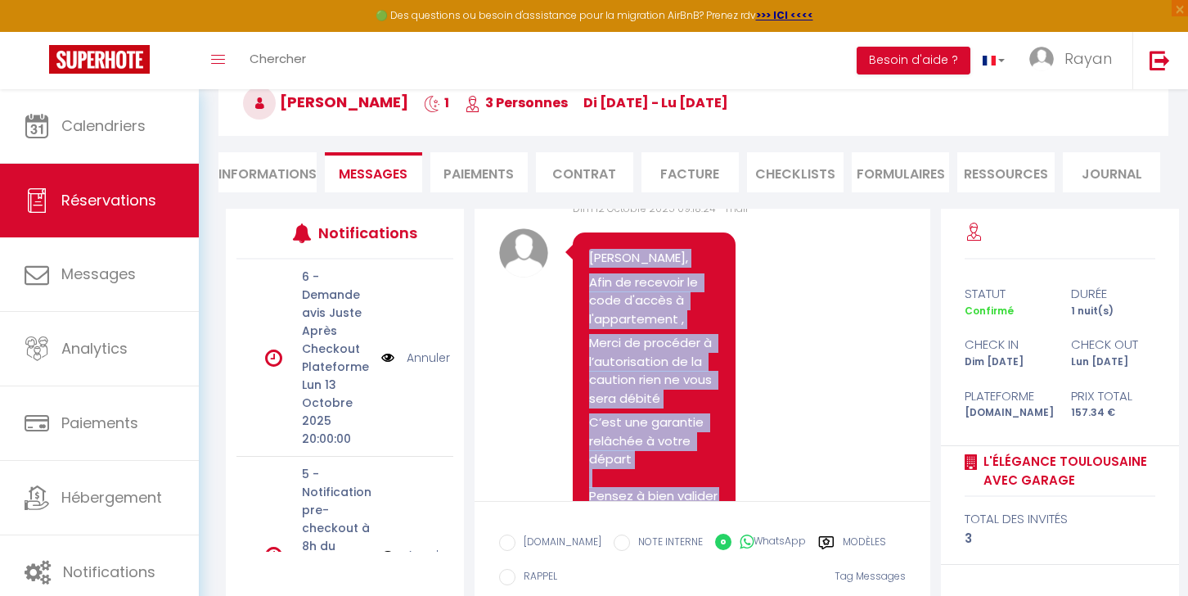
drag, startPoint x: 643, startPoint y: 318, endPoint x: 597, endPoint y: 282, distance: 59.4
click at [597, 282] on div "[PERSON_NAME], Afin de recevoir le code d'accès à l'appartement , Merci de proc…" at bounding box center [654, 508] width 163 height 552
copy pre "[PERSON_NAME], Afin de recevoir le code d'accès à l'appartement , Merci de proc…"
